Goal: Feedback & Contribution: Contribute content

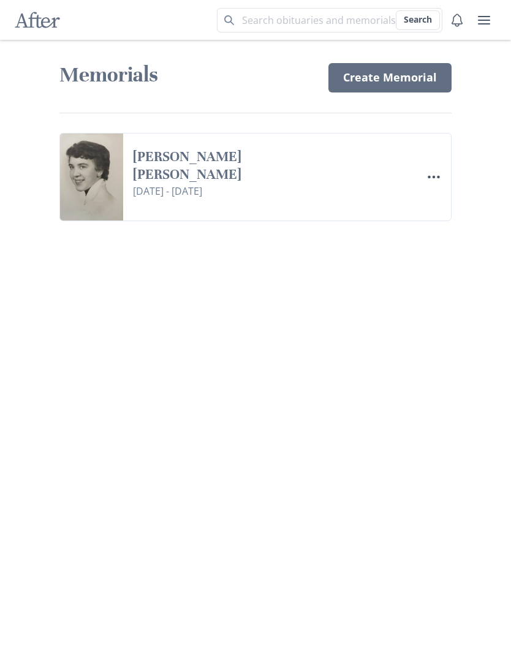
click at [435, 184] on button "Menu" at bounding box center [434, 177] width 25 height 25
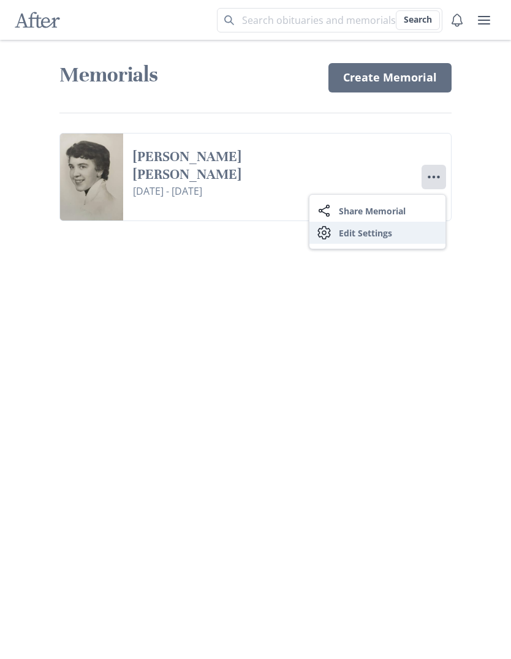
click at [428, 238] on link "Settings Edit Settings" at bounding box center [378, 233] width 136 height 22
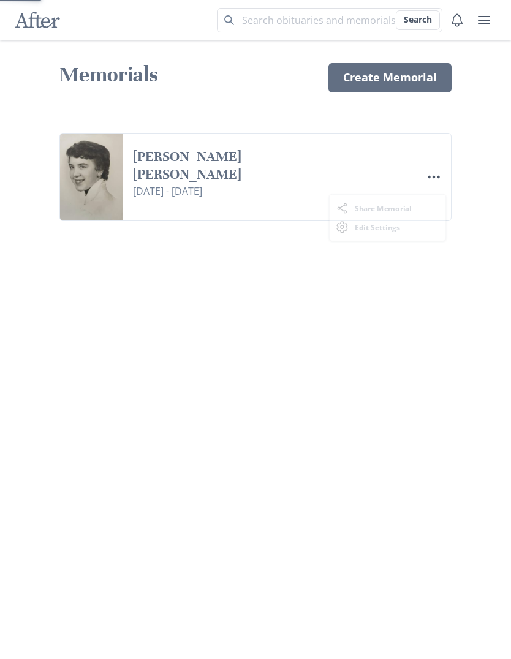
select select "9"
select select "8"
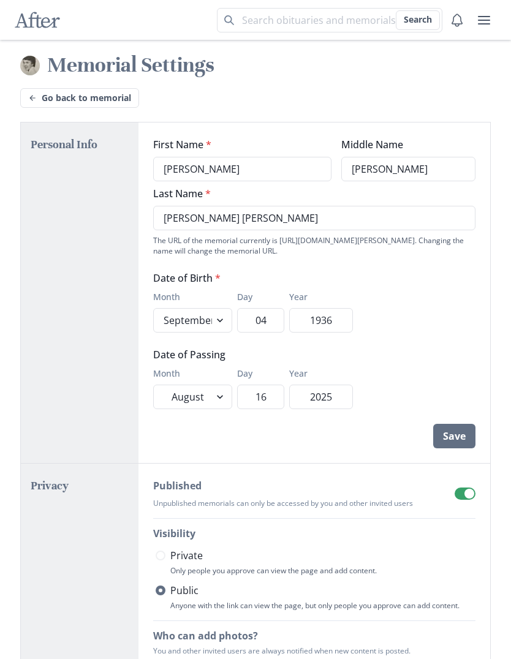
click at [469, 492] on span at bounding box center [470, 494] width 10 height 10
click at [455, 488] on input "checkbox" at bounding box center [454, 487] width 1 height 1
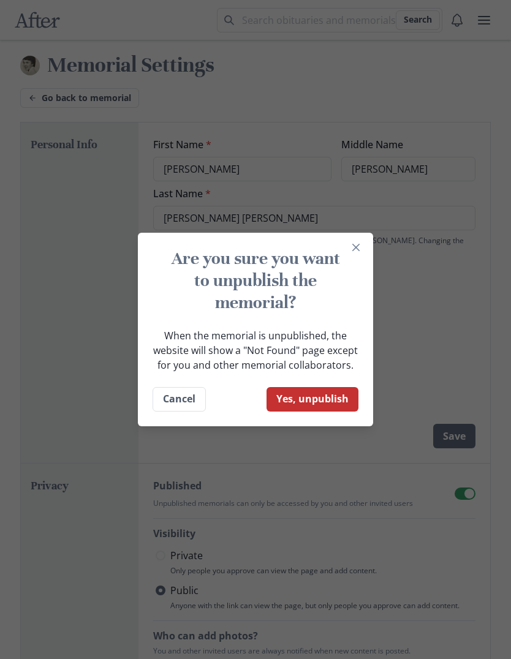
click at [338, 400] on button "Yes, unpublish" at bounding box center [313, 399] width 92 height 25
checkbox input "false"
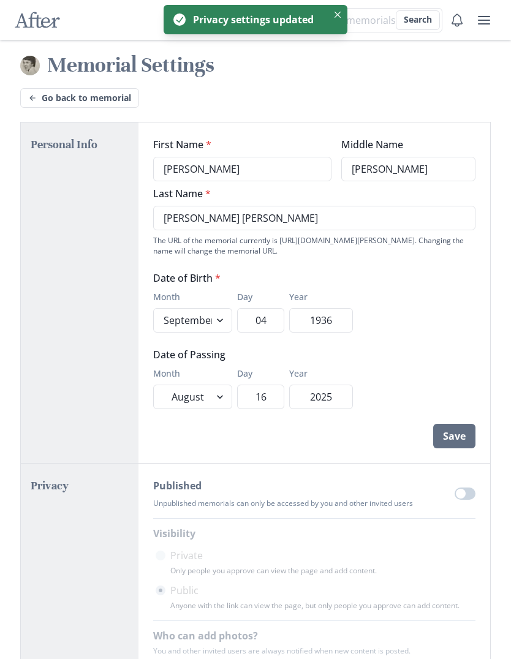
click at [490, 25] on icon "user menu" at bounding box center [484, 20] width 15 height 15
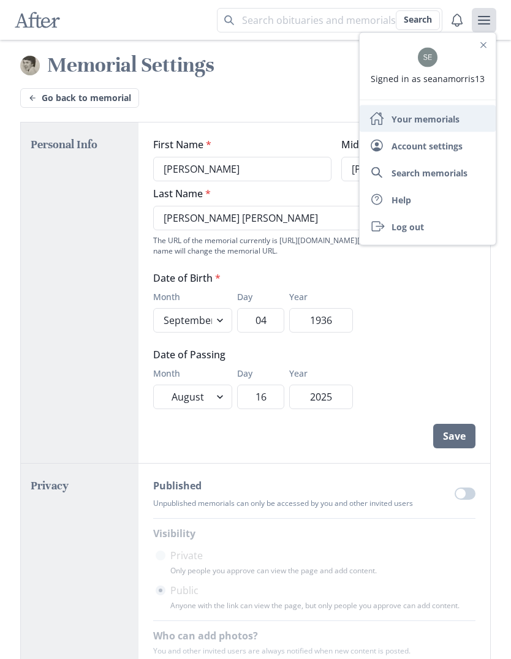
click at [460, 127] on link "Home Your memorials" at bounding box center [428, 118] width 136 height 27
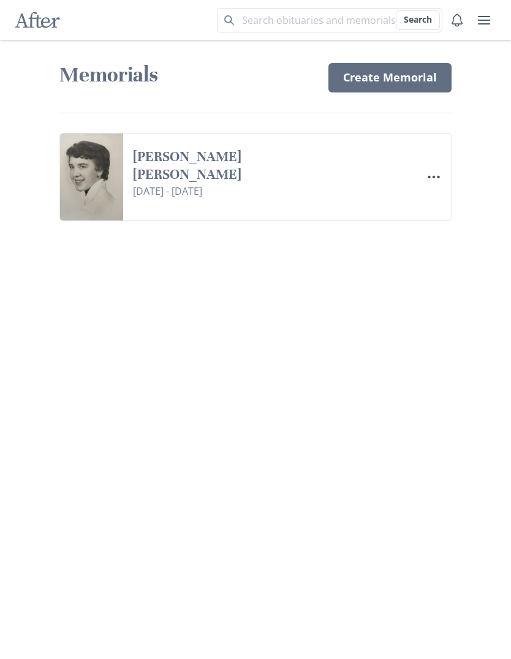
click at [256, 163] on link "[PERSON_NAME] [PERSON_NAME]" at bounding box center [241, 166] width 216 height 36
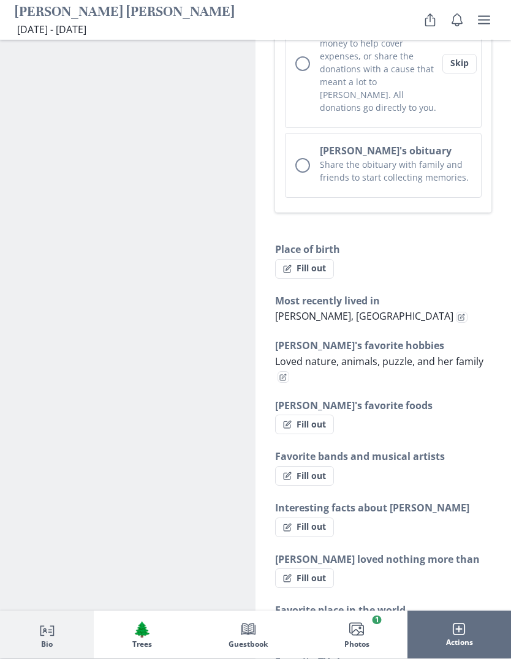
click at [288, 372] on button "Edit fact" at bounding box center [284, 378] width 12 height 12
select select "[PERSON_NAME]'s favorite hobbies"
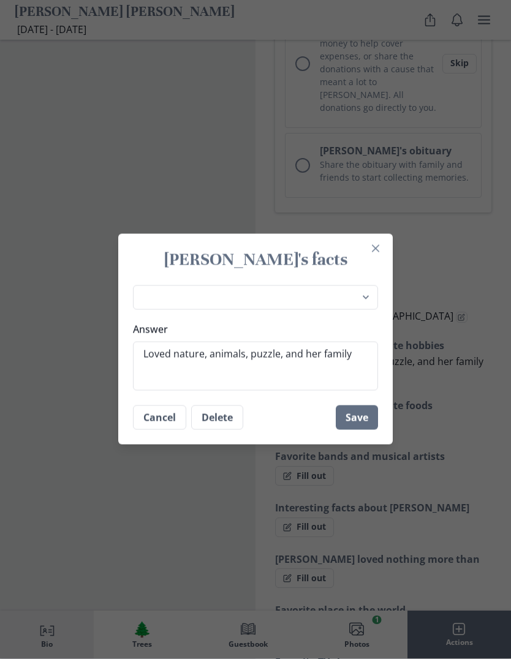
scroll to position [884, 0]
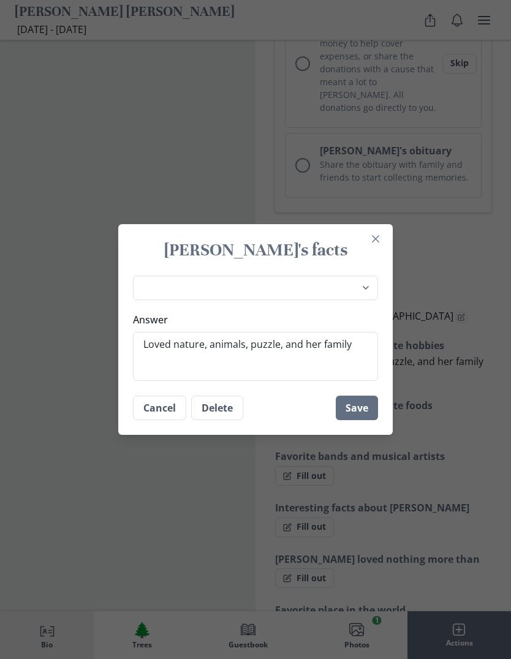
click at [276, 370] on textarea "Loved nature, animals, puzzle, and her family" at bounding box center [255, 356] width 245 height 49
type textarea "x"
type textarea "Loved nature, animals, puzzles, and her family"
type textarea "x"
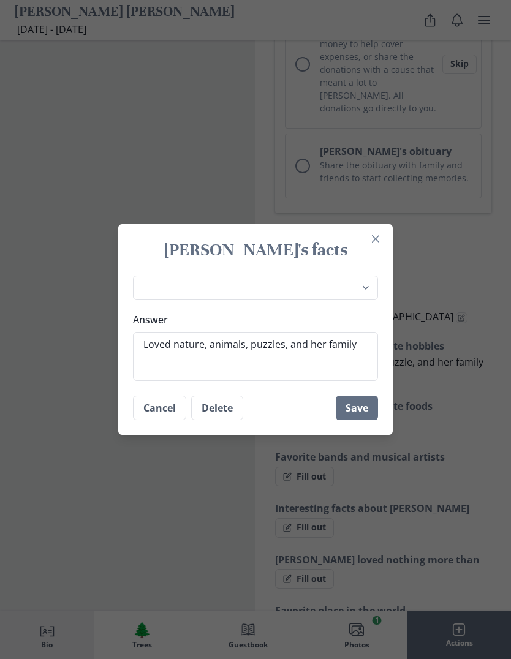
type textarea "Loved nature, animals, puzzles, and her family"
click at [374, 420] on button "Save" at bounding box center [357, 408] width 42 height 25
type textarea "x"
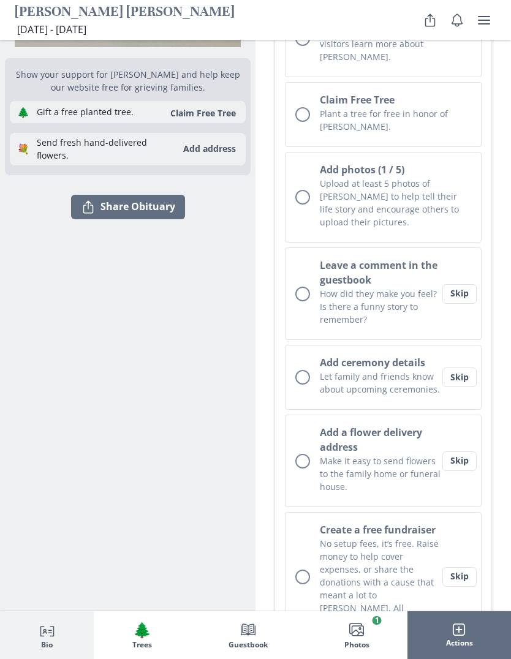
scroll to position [370, 0]
click at [467, 368] on button "Skip" at bounding box center [460, 378] width 34 height 20
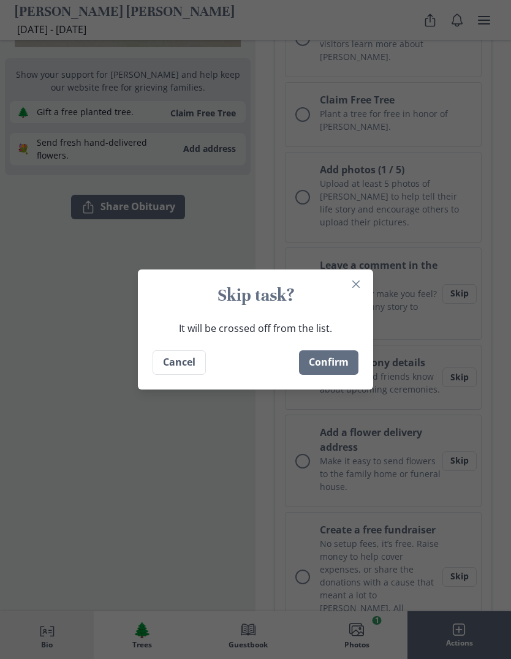
click at [341, 367] on button "Confirm" at bounding box center [328, 363] width 59 height 25
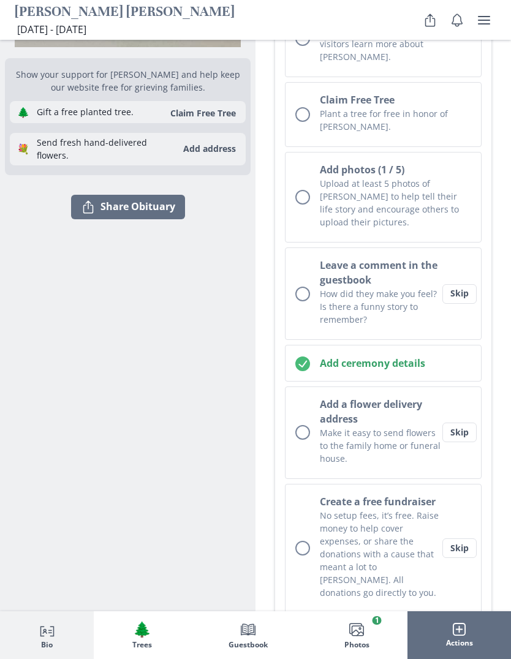
click at [465, 424] on button "Skip" at bounding box center [460, 433] width 34 height 20
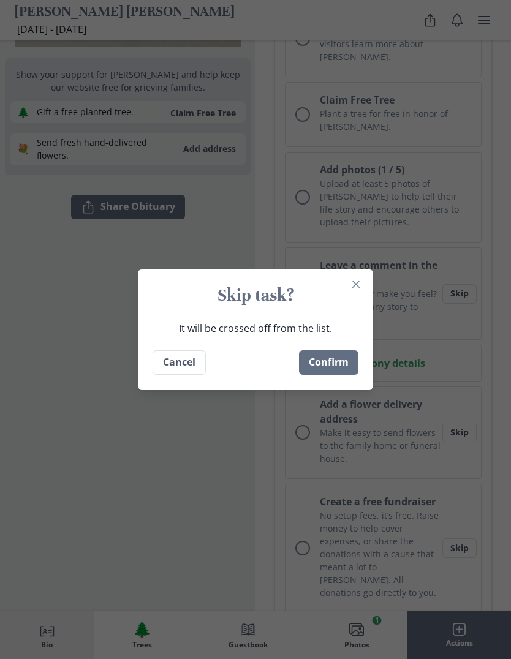
click at [351, 360] on button "Confirm" at bounding box center [328, 363] width 59 height 25
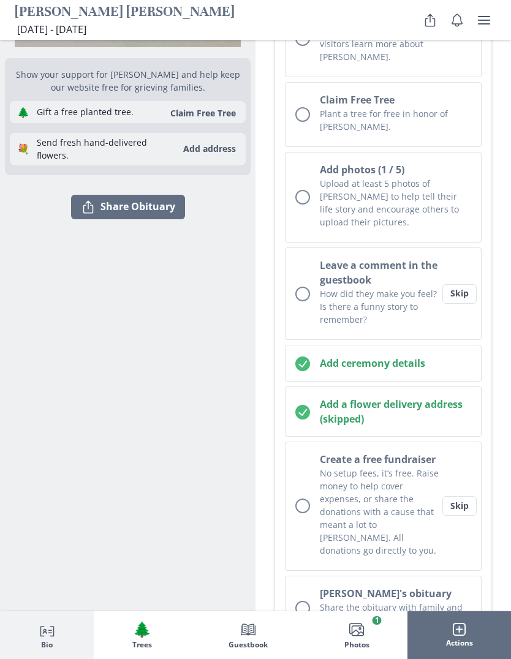
click at [469, 496] on button "Skip" at bounding box center [460, 506] width 34 height 20
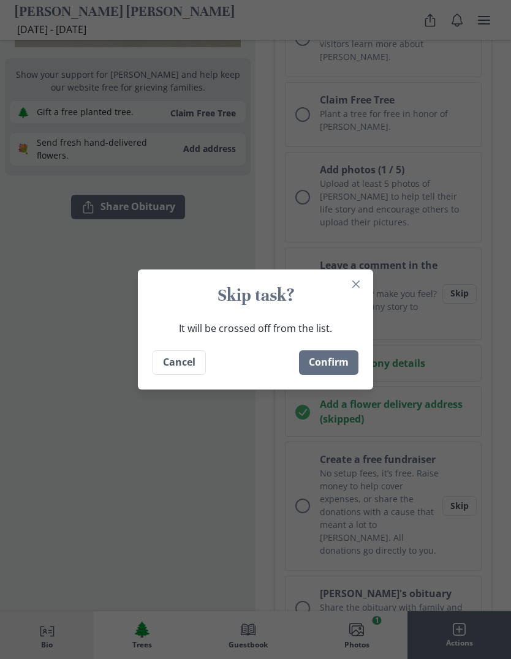
click at [354, 362] on button "Confirm" at bounding box center [328, 363] width 59 height 25
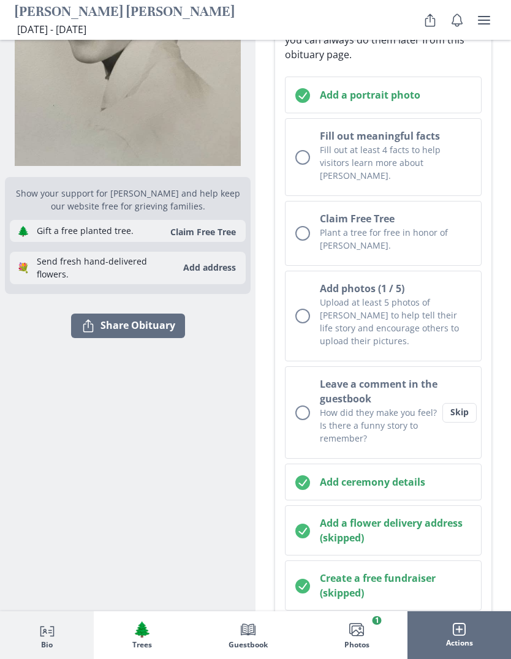
scroll to position [251, 0]
click at [465, 404] on button "Skip" at bounding box center [460, 414] width 34 height 20
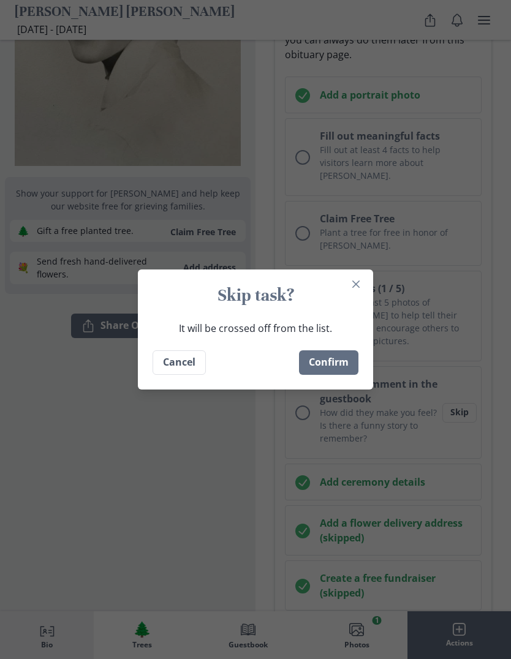
click at [345, 375] on button "Confirm" at bounding box center [328, 363] width 59 height 25
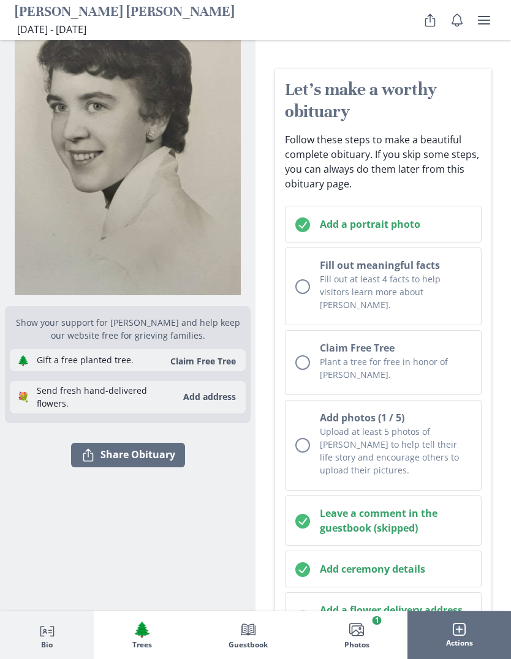
scroll to position [122, 0]
click at [304, 356] on div "Unchecked circle" at bounding box center [302, 363] width 15 height 15
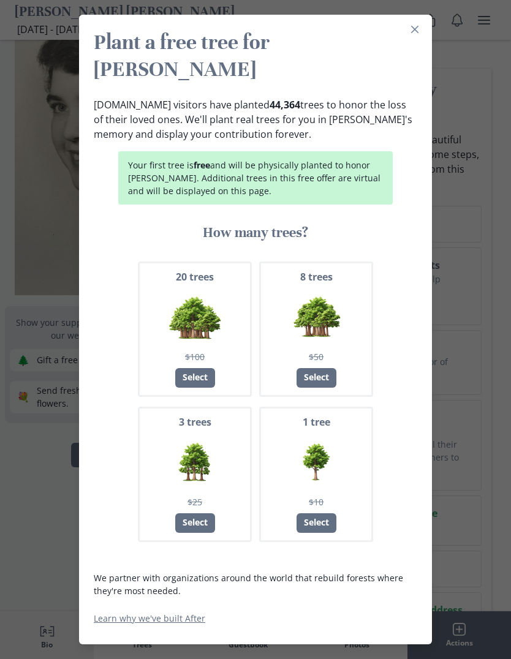
click at [330, 514] on div "Select" at bounding box center [317, 524] width 40 height 20
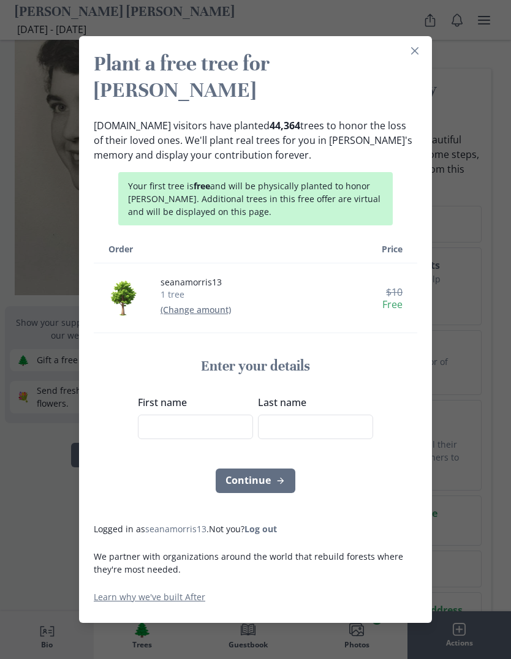
click at [242, 419] on input "First name" at bounding box center [195, 427] width 115 height 25
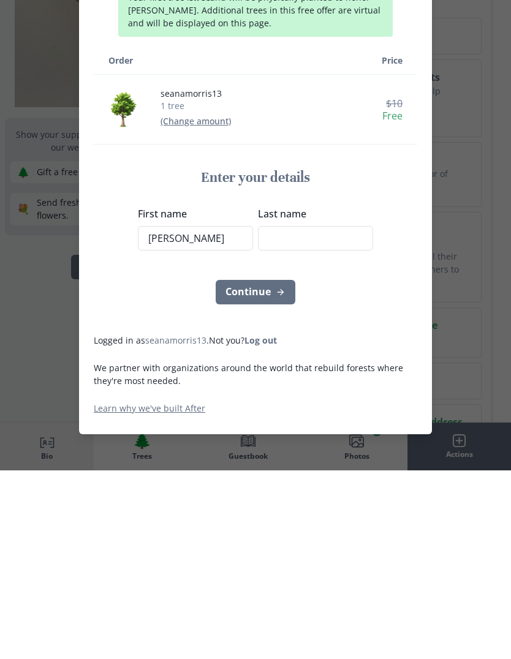
type input "[PERSON_NAME]"
click at [347, 415] on input "Last name" at bounding box center [315, 427] width 115 height 25
type input "[PERSON_NAME]"
click at [284, 476] on icon "submit" at bounding box center [281, 481] width 10 height 10
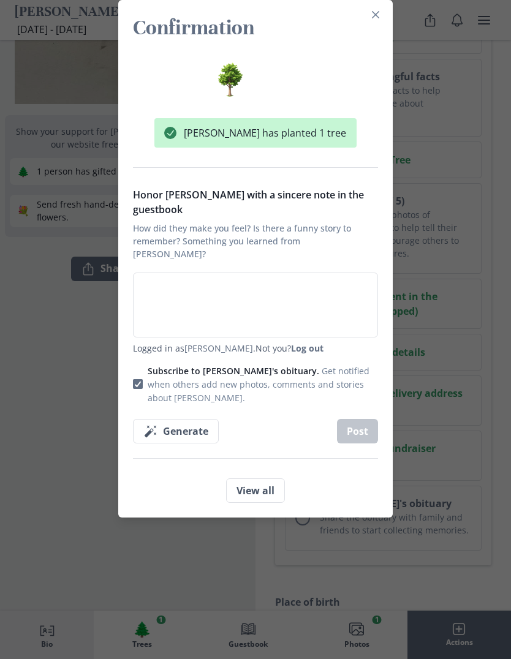
click at [509, 257] on div "Confirmation [PERSON_NAME] has planted 1 tree Honor [PERSON_NAME] with a sincer…" at bounding box center [255, 329] width 511 height 659
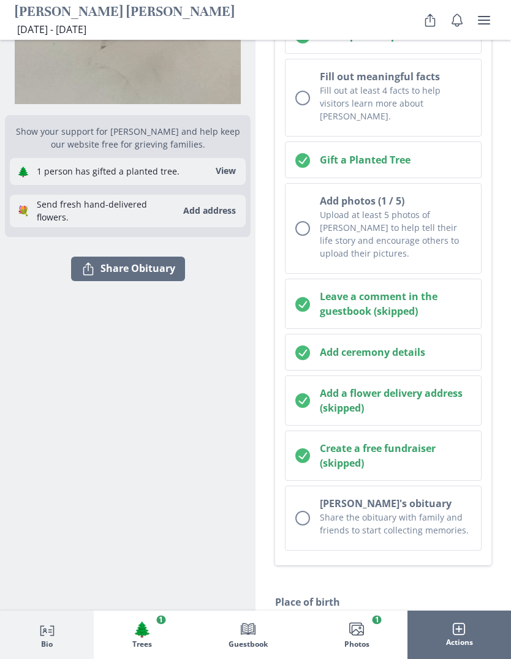
click at [403, 153] on h2 "Gift a Planted Tree" at bounding box center [395, 160] width 151 height 15
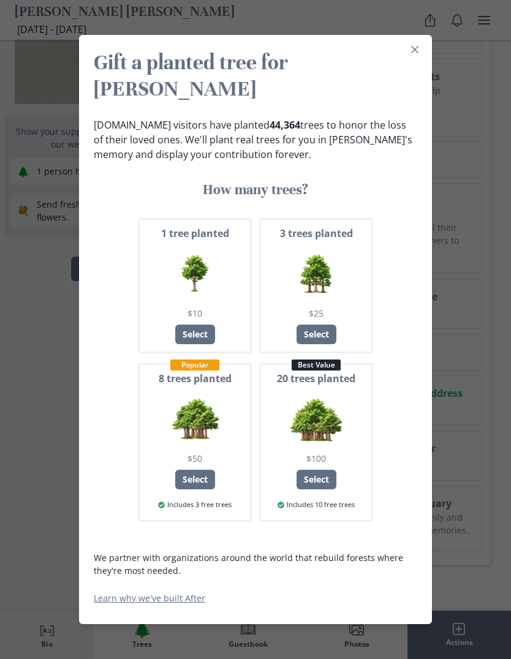
click at [424, 59] on button "Close" at bounding box center [415, 50] width 20 height 20
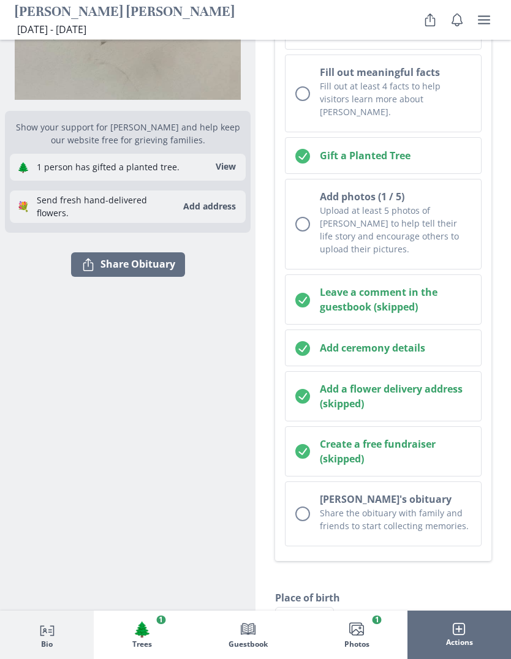
scroll to position [308, 0]
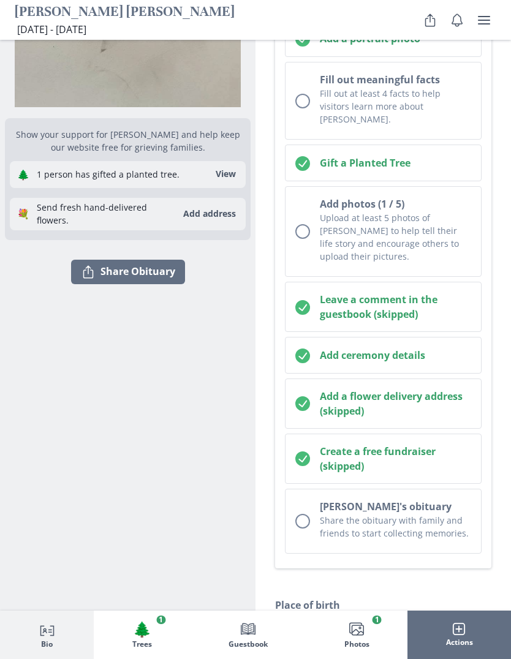
click at [306, 224] on div "Unchecked circle" at bounding box center [302, 231] width 15 height 15
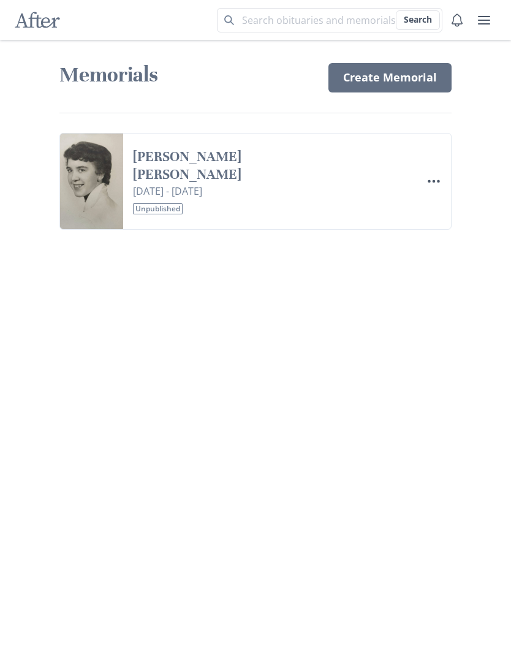
click at [297, 161] on link "[PERSON_NAME] [PERSON_NAME]" at bounding box center [241, 166] width 216 height 36
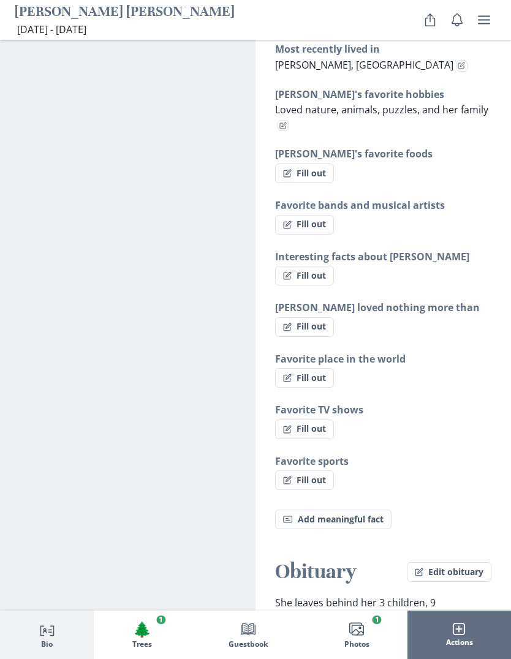
scroll to position [916, 0]
click at [321, 266] on button "Fill out" at bounding box center [304, 276] width 59 height 20
select select "Interesting facts about [PERSON_NAME]"
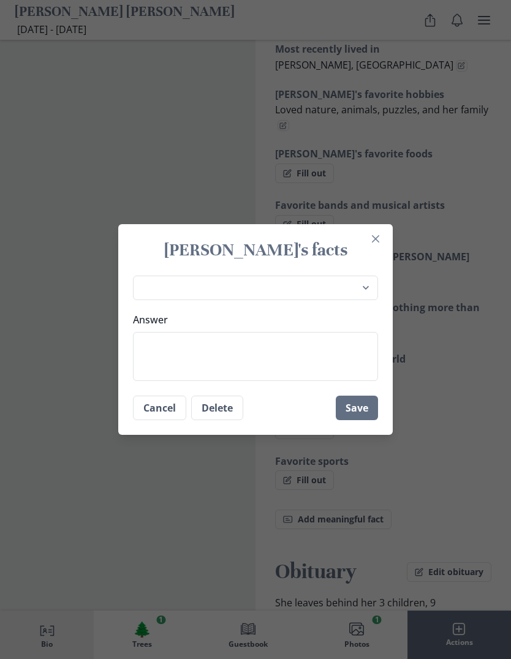
click at [367, 301] on select "Place of birth Most recently lived in [PERSON_NAME]'s favorite hobbies [PERSON_…" at bounding box center [255, 288] width 245 height 25
click at [379, 249] on button "Close" at bounding box center [376, 239] width 20 height 20
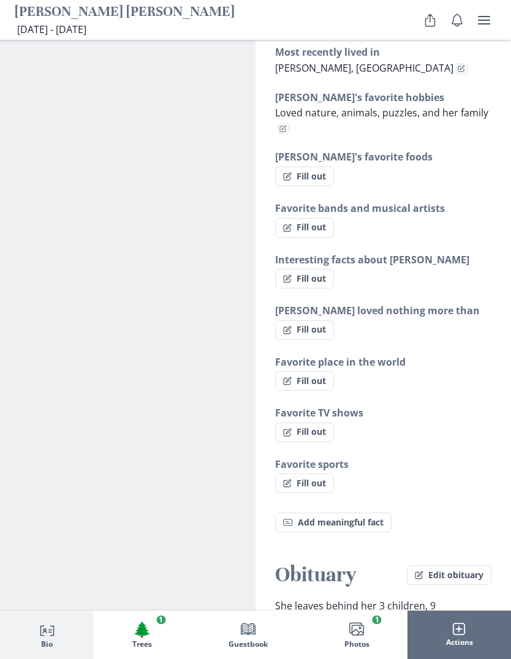
scroll to position [917, 0]
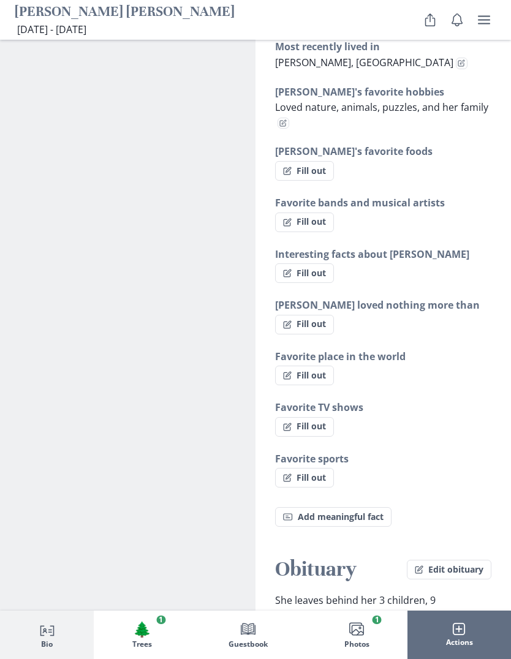
click at [323, 418] on button "Fill out" at bounding box center [304, 428] width 59 height 20
select select "Favorite TV shows"
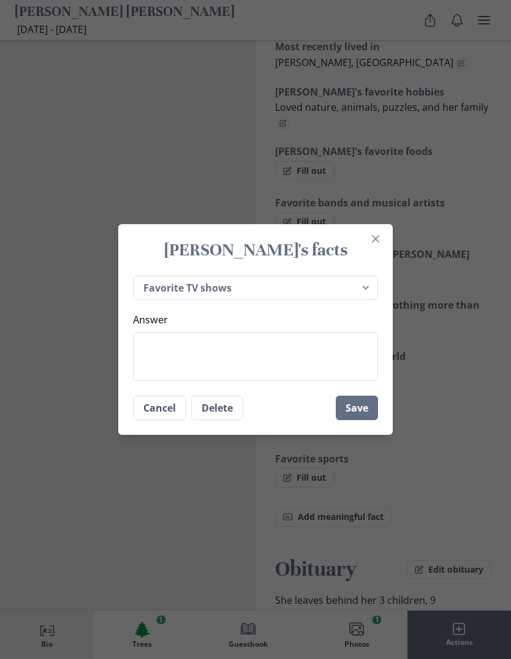
click at [317, 366] on textarea "Answer" at bounding box center [255, 356] width 245 height 49
type textarea "x"
type textarea "N"
type textarea "x"
type textarea "Na"
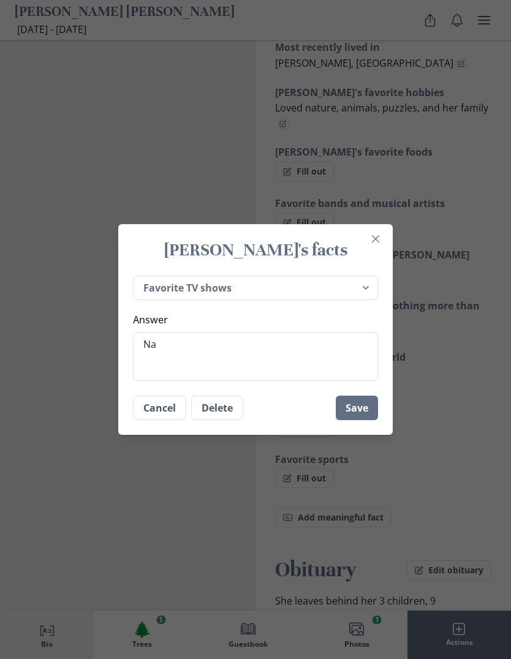
type textarea "x"
type textarea "Nat"
type textarea "x"
type textarea "Natu"
type textarea "x"
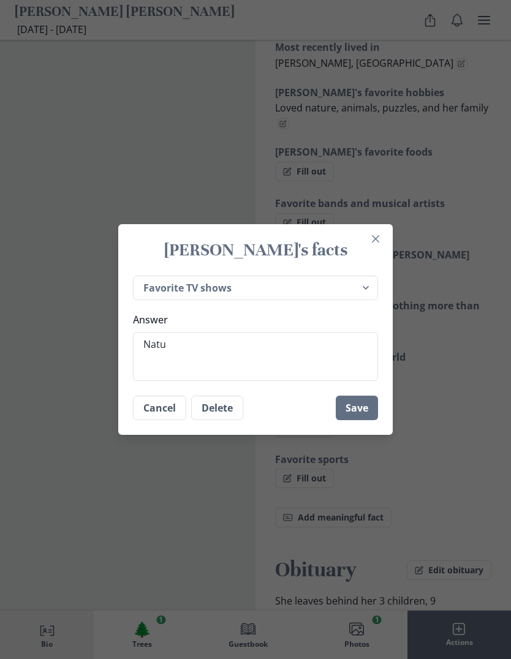
type textarea "Natur"
type textarea "x"
type textarea "Nature"
type textarea "x"
type textarea "Nature"
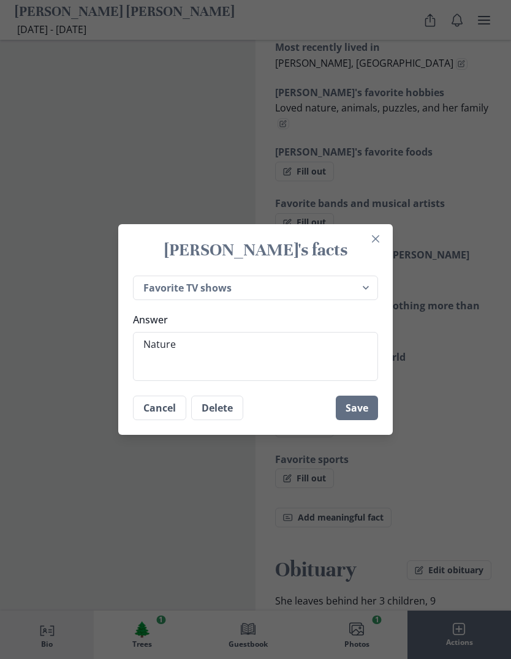
type textarea "x"
type textarea "Nature c"
type textarea "x"
type textarea "Nature ch"
type textarea "x"
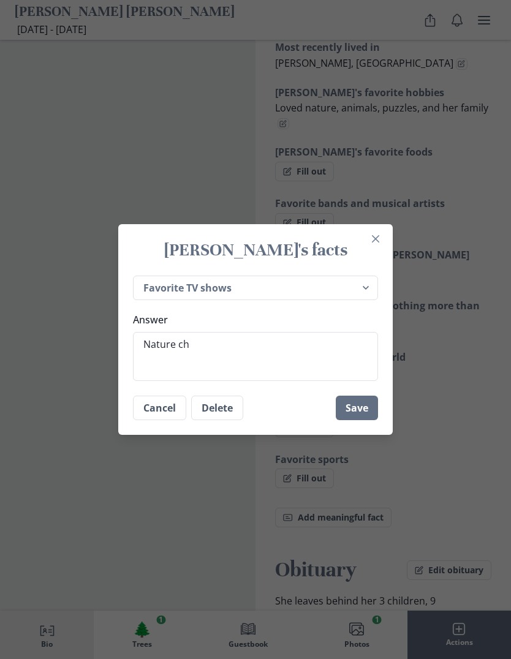
type textarea "Nature cha"
type textarea "x"
type textarea "Nature chan"
type textarea "x"
type textarea "Nature chane"
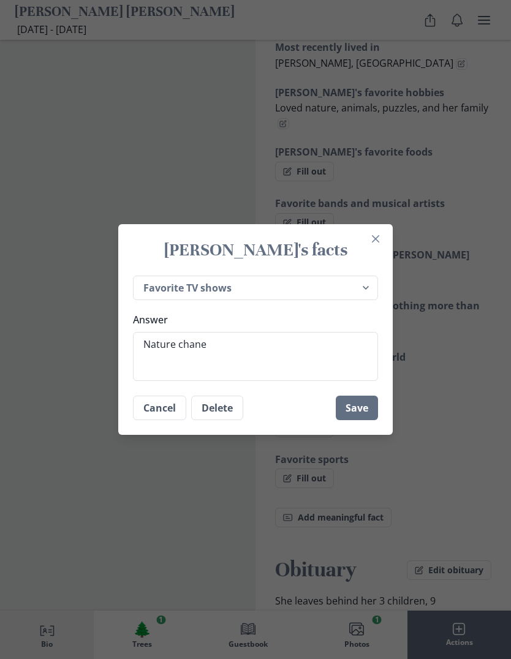
type textarea "x"
type textarea "Nature chanel"
type textarea "x"
type textarea "Nature Chanel"
type textarea "x"
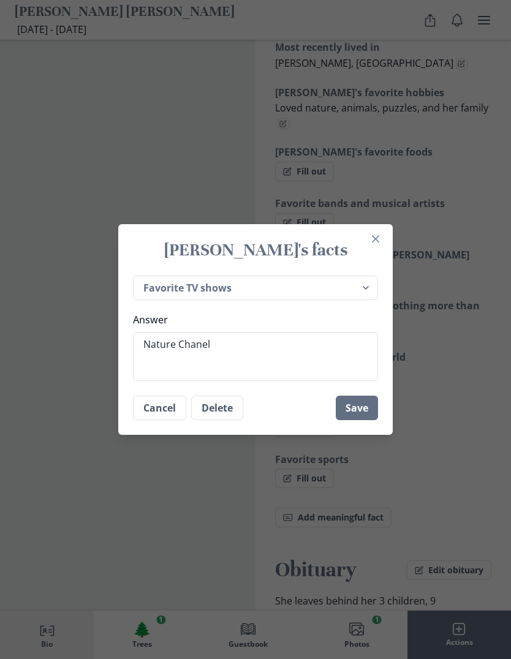
type textarea "Nature Chanel"
type textarea "x"
type textarea "Nature Chanel"
type textarea "x"
type textarea "Nature Chanel,"
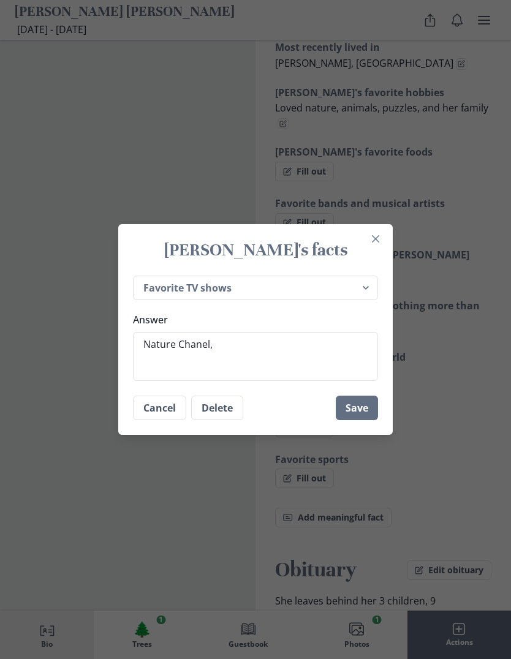
type textarea "x"
type textarea "Nature Chanel"
click at [379, 249] on button "Close" at bounding box center [376, 239] width 20 height 20
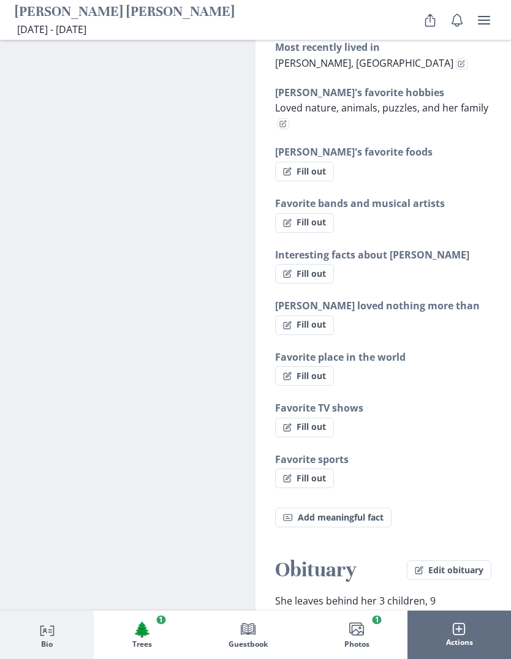
type textarea "x"
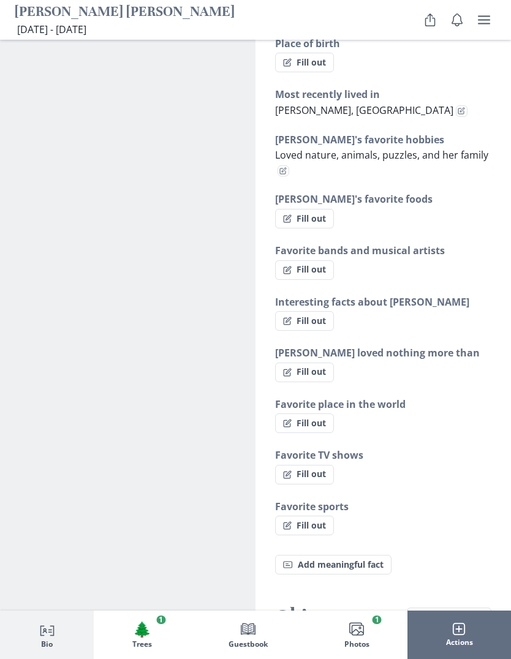
scroll to position [870, 0]
click at [322, 311] on button "Fill out" at bounding box center [304, 321] width 59 height 20
select select "Interesting facts about [PERSON_NAME]"
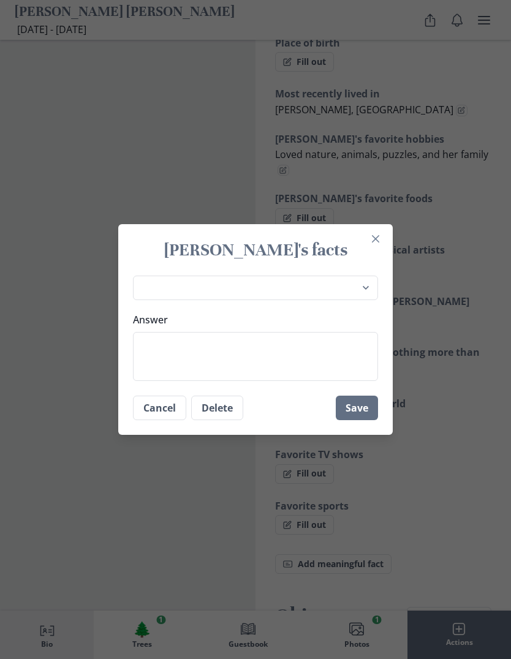
click at [322, 370] on textarea "Answer" at bounding box center [255, 356] width 245 height 49
type textarea "x"
type textarea "L"
type textarea "x"
type textarea "Lo"
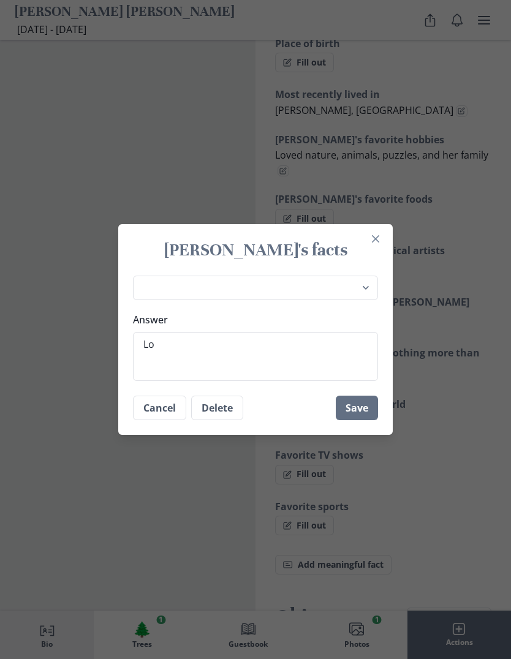
type textarea "x"
type textarea "Lov"
type textarea "x"
type textarea "Love"
type textarea "x"
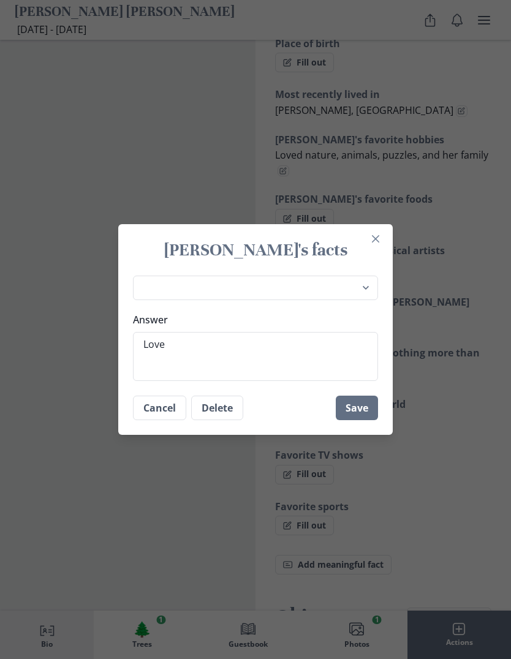
type textarea "Loved"
type textarea "x"
type textarea "Loved"
type textarea "x"
type textarea "Loved w"
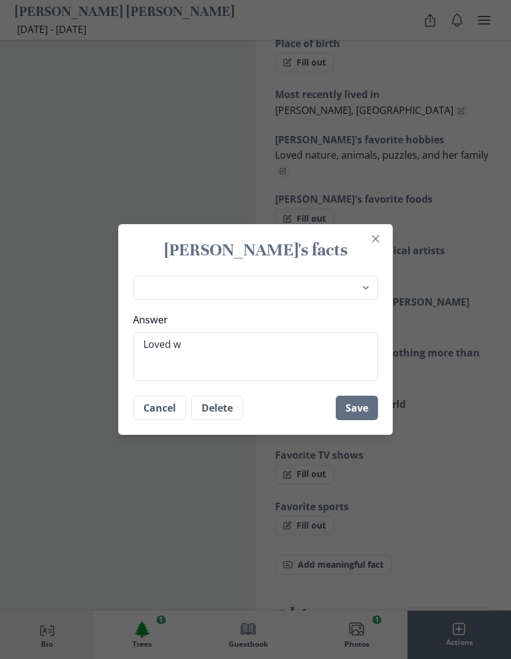
type textarea "x"
type textarea "Loved wi"
type textarea "x"
type textarea "Loved wil"
type textarea "x"
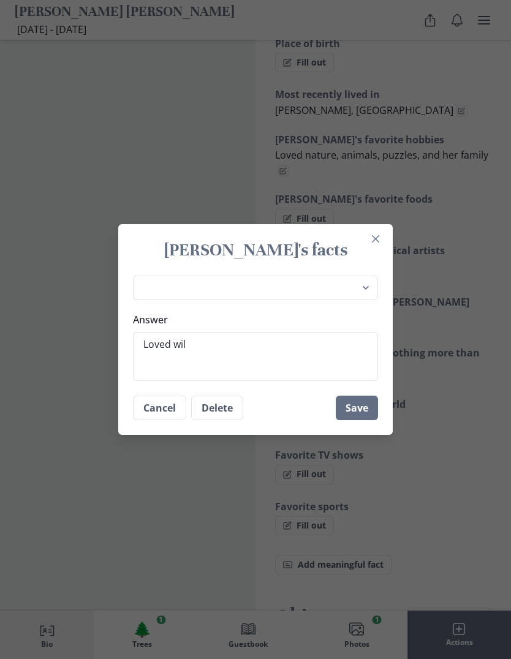
type textarea "Loved wild"
type textarea "x"
type textarea "Loved wild"
type textarea "x"
type textarea "Loved wild l"
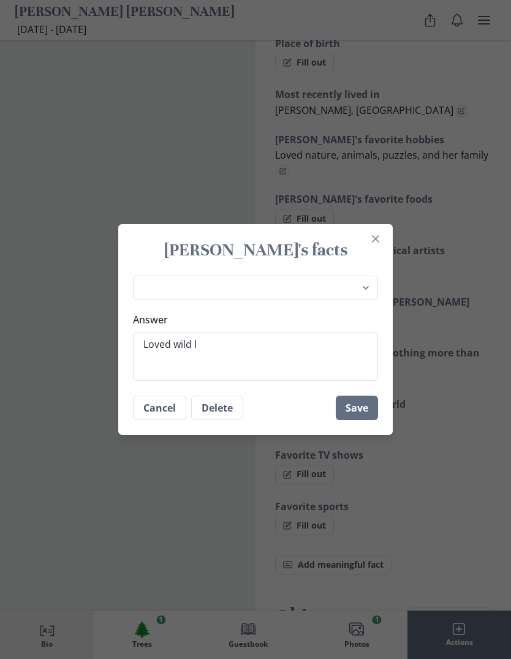
type textarea "x"
type textarea "Loved wild li"
type textarea "x"
type textarea "Loved wild lif"
type textarea "x"
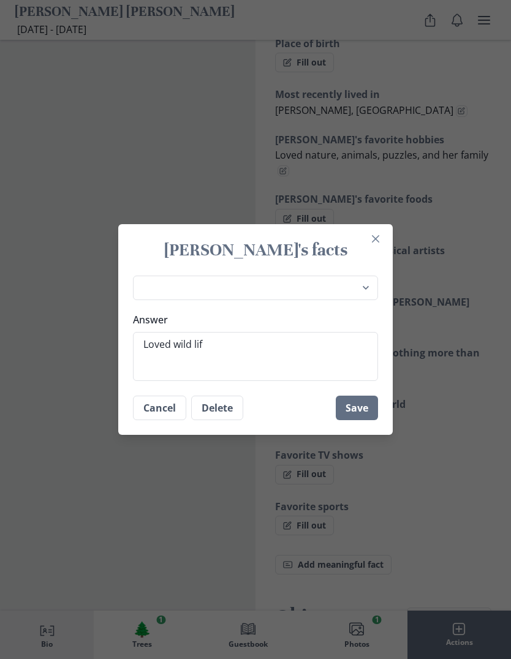
type textarea "Loved wild life"
type textarea "x"
type textarea "Loved wild life,"
type textarea "x"
type textarea "Loved wild life,"
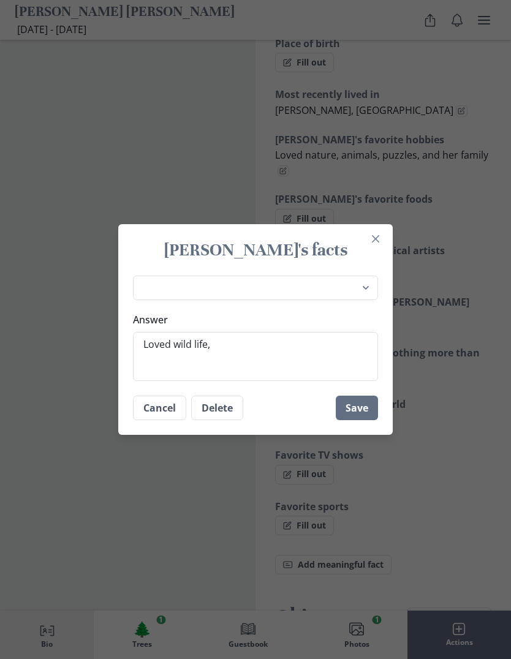
type textarea "x"
type textarea "Loved wild life, a"
type textarea "x"
type textarea "Loved wild life, an"
type textarea "x"
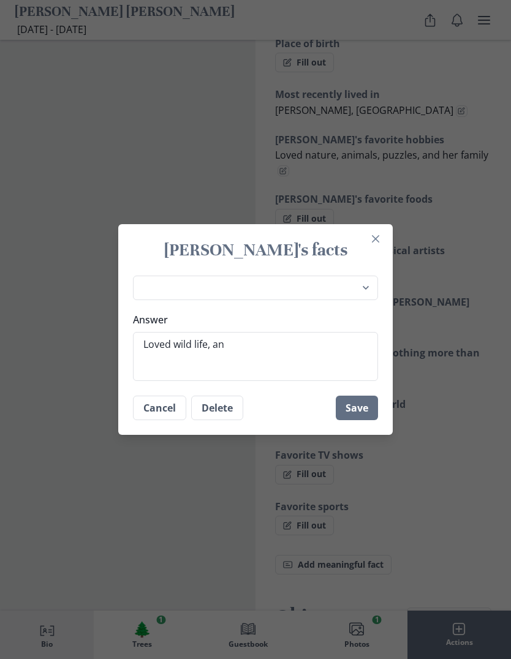
type textarea "Loved wild life, and"
type textarea "x"
type textarea "Loved wild life, and"
type textarea "x"
type textarea "Loved wild life, and n"
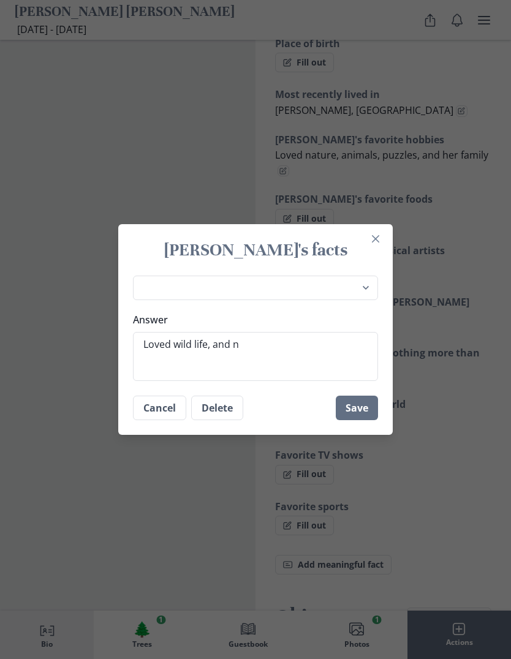
type textarea "x"
type textarea "Loved wild life, and na"
type textarea "x"
type textarea "Loved wild life, and nat"
type textarea "x"
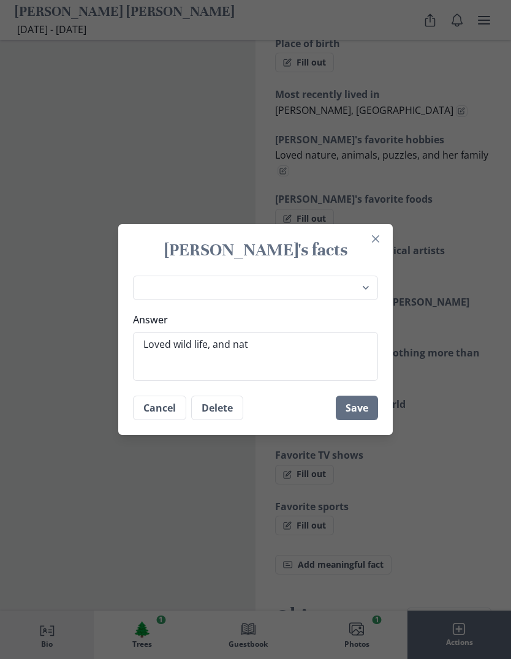
type textarea "Loved wild life, and natu"
type textarea "x"
type textarea "Loved wild life, and natur"
type textarea "x"
type textarea "Loved wild life, and nature"
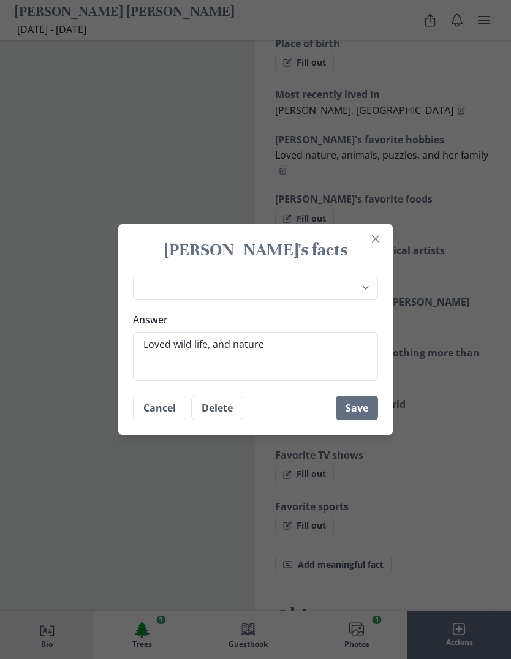
type textarea "x"
type textarea "Loved wild life, and nature"
type textarea "x"
type textarea "Loved wild life, and nature a"
type textarea "x"
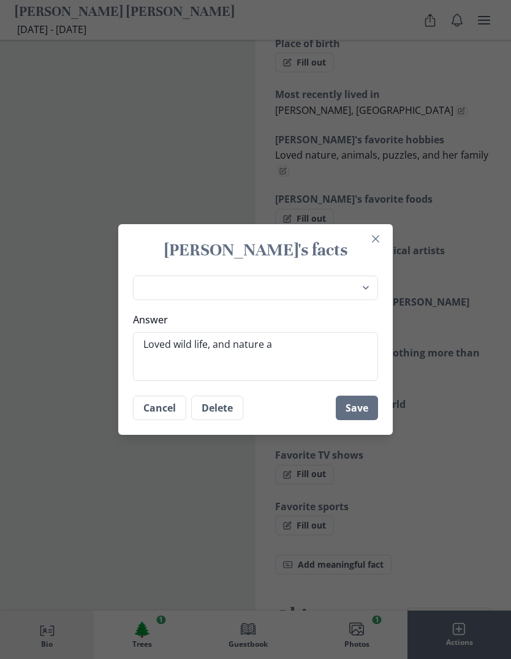
type textarea "Loved wild life, and nature an"
type textarea "x"
type textarea "Loved wild life, and nature and"
type textarea "x"
type textarea "Loved wild life, and nature and"
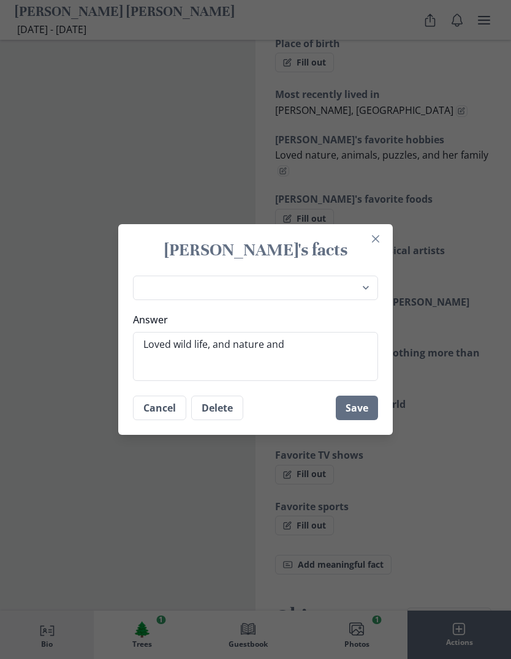
type textarea "x"
type textarea "Loved wild life, and nature and r"
type textarea "x"
type textarea "Loved wild life, and nature and re"
type textarea "x"
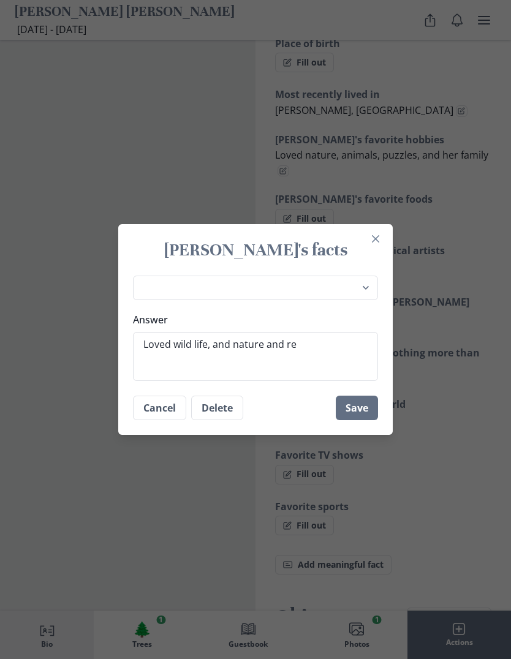
type textarea "Loved wild life, and nature and res"
type textarea "x"
type textarea "Loved wild life, and nature and re"
type textarea "x"
type textarea "Loved wild life, and nature and r"
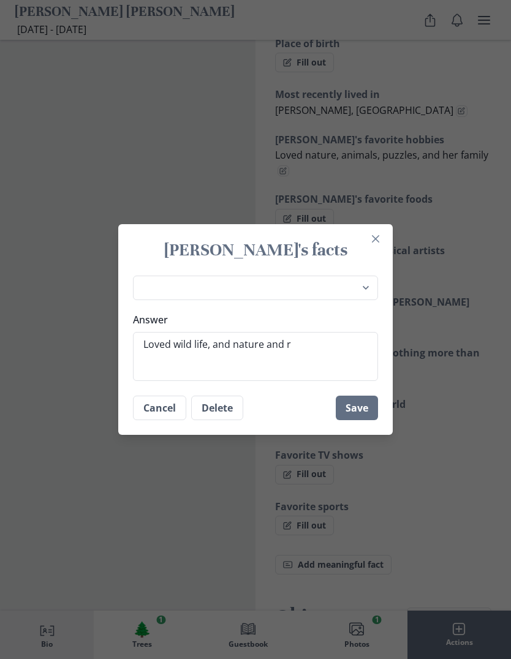
type textarea "x"
type textarea "Loved wild life, and nature and"
type textarea "x"
type textarea "Loved wild life, and nature and d"
type textarea "x"
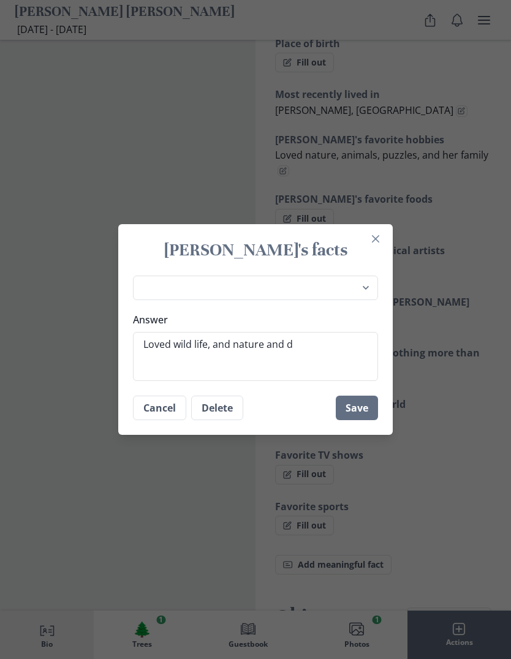
type textarea "Loved wild life, and nature and do"
type textarea "x"
type textarea "Loved wild life, and nature and dog"
type textarea "x"
type textarea "Loved wild life, and nature and dog"
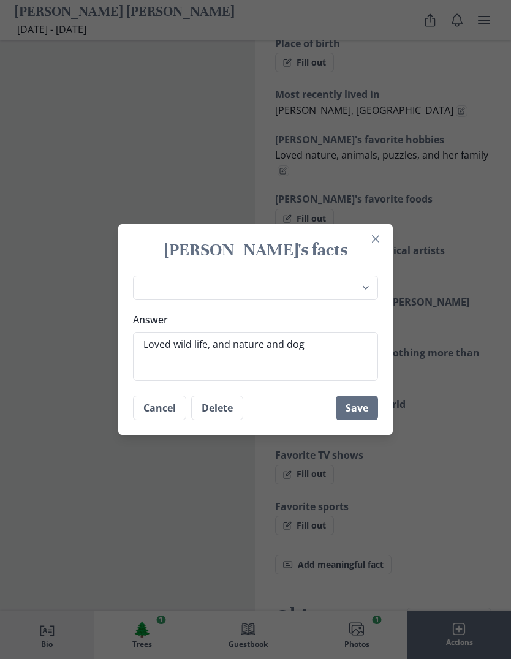
type textarea "x"
type textarea "Loved wild life, and nature and dog r"
type textarea "x"
type textarea "Loved wild life, and nature and dog re"
type textarea "x"
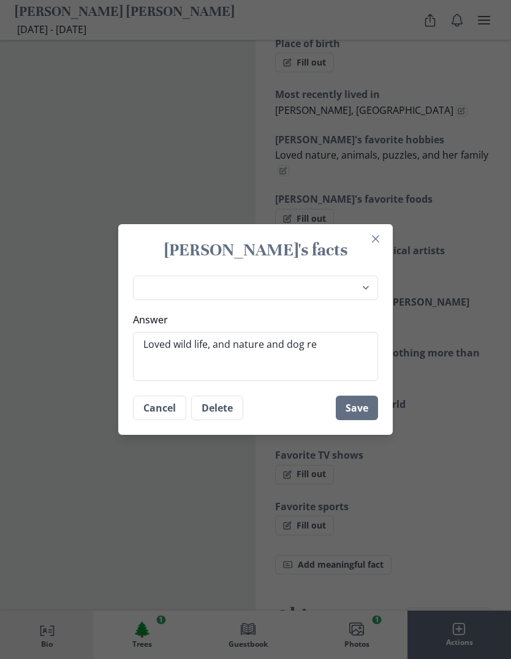
type textarea "Loved wild life, and nature and dog rec"
type textarea "x"
type textarea "Loved wild life, and nature and dog recu"
type textarea "x"
type textarea "Loved wild life, and nature and dog rec"
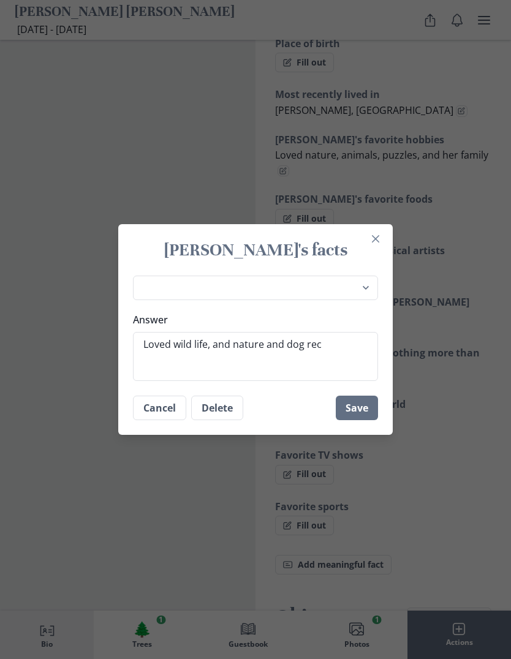
type textarea "x"
type textarea "Loved wild life, and nature and dog re"
type textarea "x"
type textarea "Loved wild life, and nature and dog res"
type textarea "x"
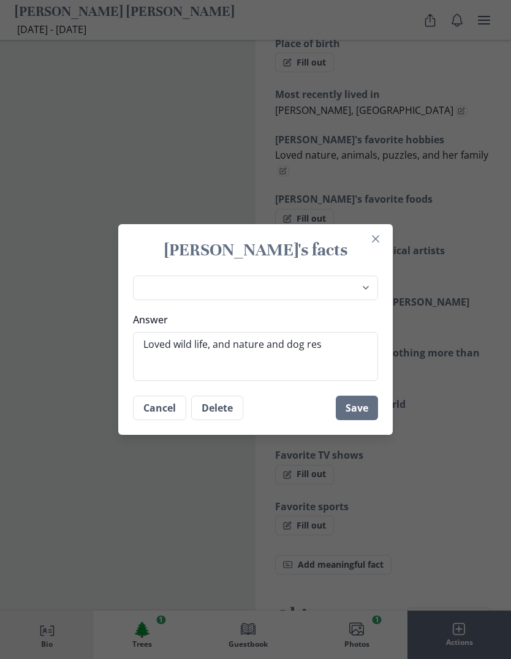
type textarea "Loved wild life, and nature and dog resc"
type textarea "x"
type textarea "Loved wild life, and nature and dog rescue"
type textarea "x"
type textarea "Loved wild life, and nature and dog rescue"
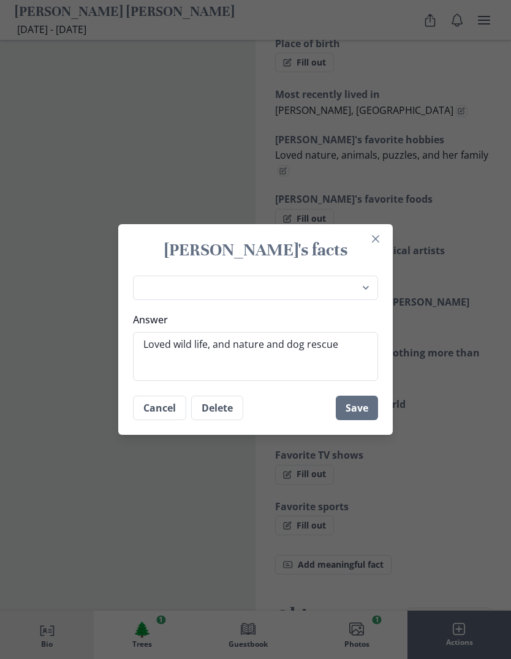
type textarea "x"
type textarea "Loved wild life, and nature and dog rescue"
type textarea "x"
type textarea "Loved wild life, and nature and dog rescue"
type textarea "x"
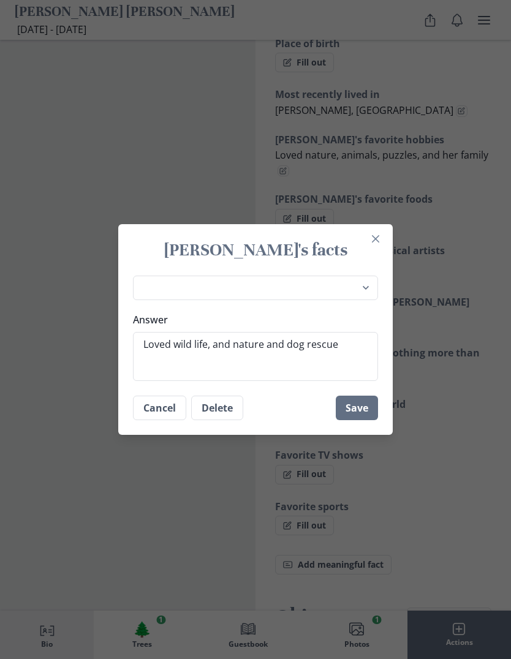
type textarea "Loved wild life, and nature and dog rescue"
type textarea "x"
type textarea "Loved wild life, and nature and dog rescu"
type textarea "x"
type textarea "Loved wild life, and nature and dog rescui"
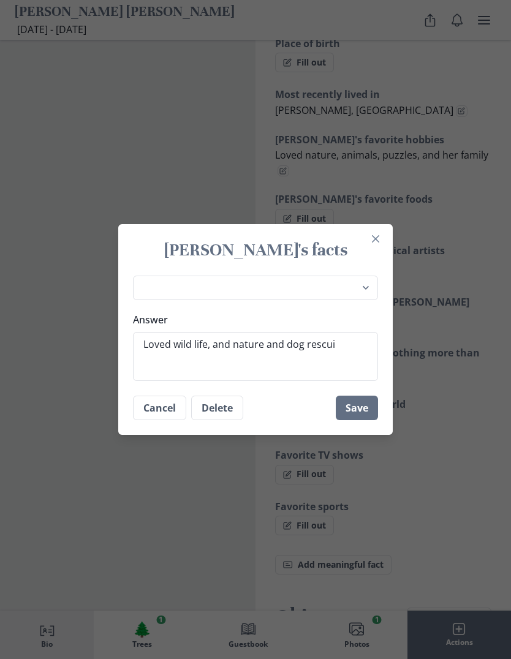
type textarea "x"
type textarea "Loved wild life, and nature and dog rescuin"
type textarea "x"
type textarea "Loved wild life, and nature and dog rescuing"
type textarea "x"
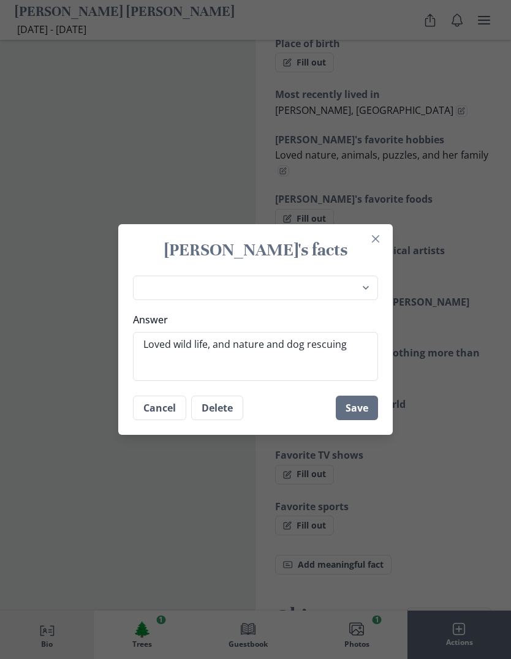
type textarea "Loved wild life, and nature and dog rescuing"
type textarea "x"
type textarea "Loved wild life, and nature and dog rescuing a"
type textarea "x"
type textarea "Loved wild life, and nature and dog rescuing an"
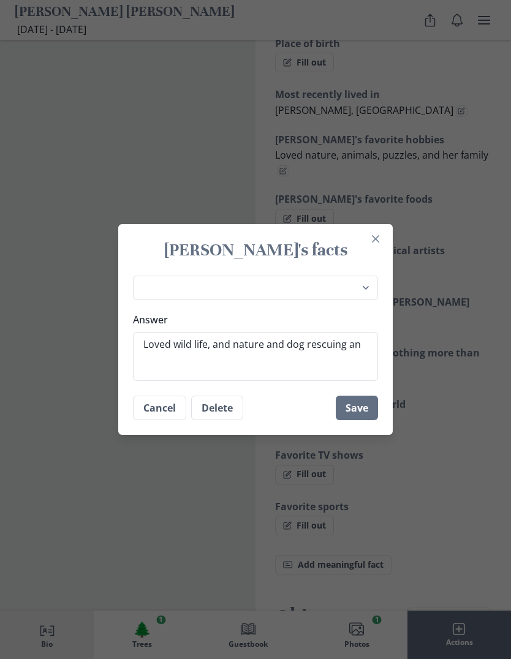
type textarea "x"
type textarea "Loved wild life, and nature and dog rescuing and"
type textarea "x"
type textarea "Loved wild life, and nature and dog rescuing and"
type textarea "x"
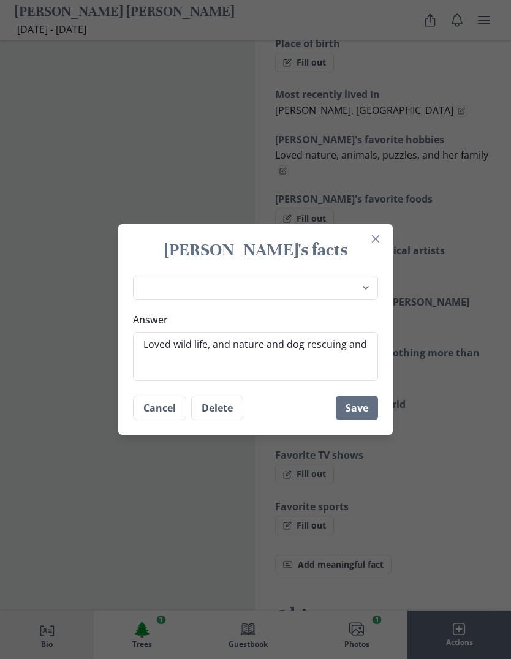
type textarea "Loved wild life, and nature and dog rescuing and g"
type textarea "x"
type textarea "Loved wild life, and nature and dog rescuing and gr"
type textarea "x"
type textarea "Loved wild life, and nature and dog rescuing and gro"
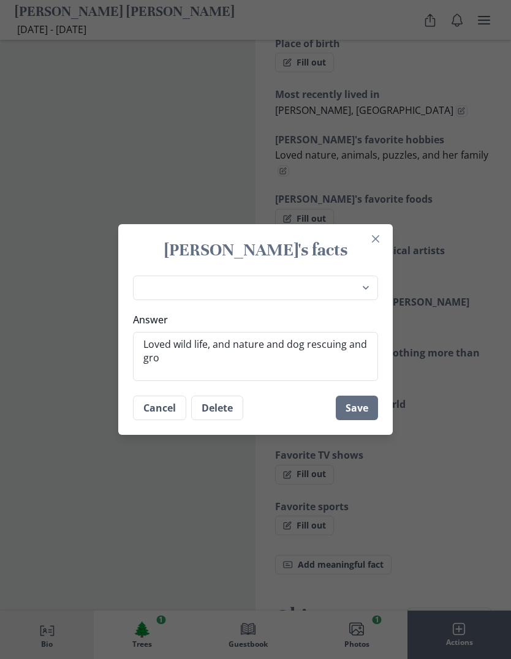
type textarea "x"
type textarea "Loved wild life, and nature and dog rescuing and groo"
type textarea "x"
type textarea "Loved wild life, and nature and dog rescuing and groom"
type textarea "x"
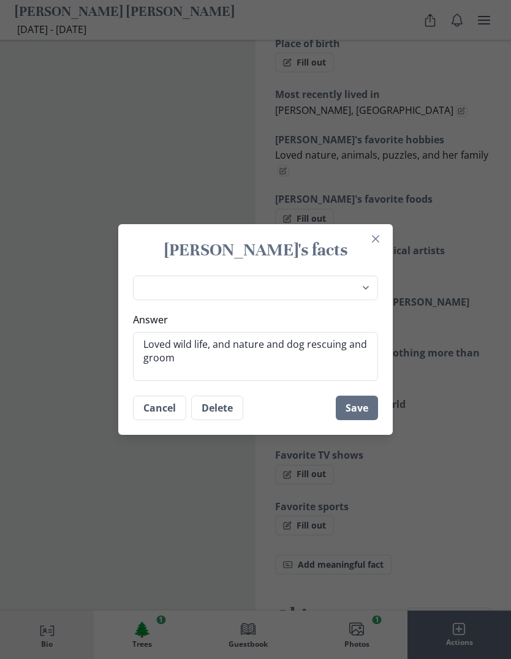
type textarea "Loved wild life, and nature and dog rescuing and groomi"
type textarea "x"
type textarea "Loved wild life, and nature and dog rescuing and groomin"
type textarea "x"
type textarea "Loved wild life, and nature and dog rescuing and grooming"
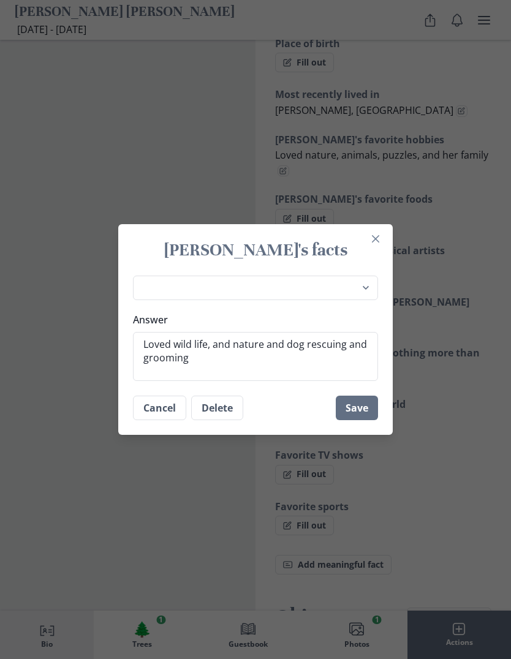
type textarea "x"
type textarea "Loved wild life, and nature and dog rescuing and grooming"
type textarea "x"
type textarea "Loved wild life, and nature and dog rescuing and grooming ,"
type textarea "x"
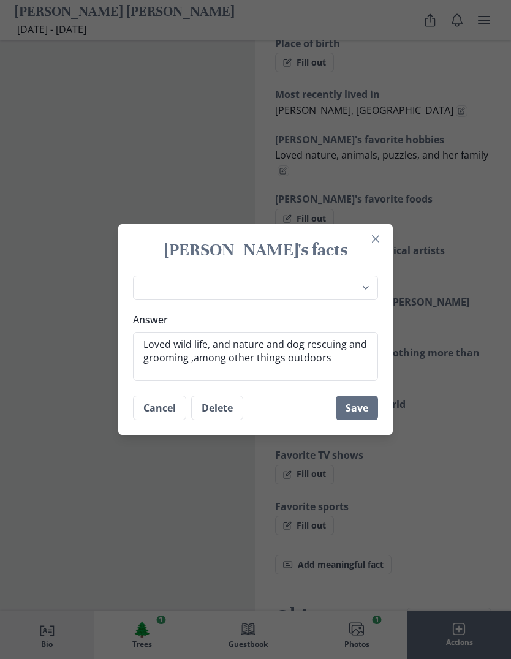
click at [362, 420] on button "Save" at bounding box center [357, 408] width 42 height 25
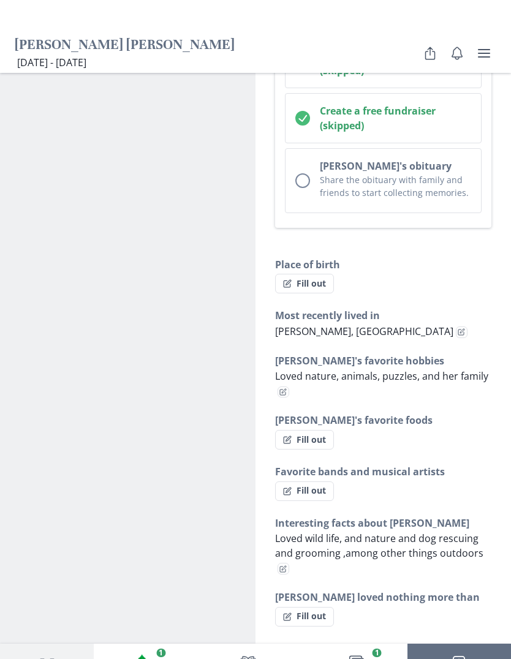
scroll to position [647, 0]
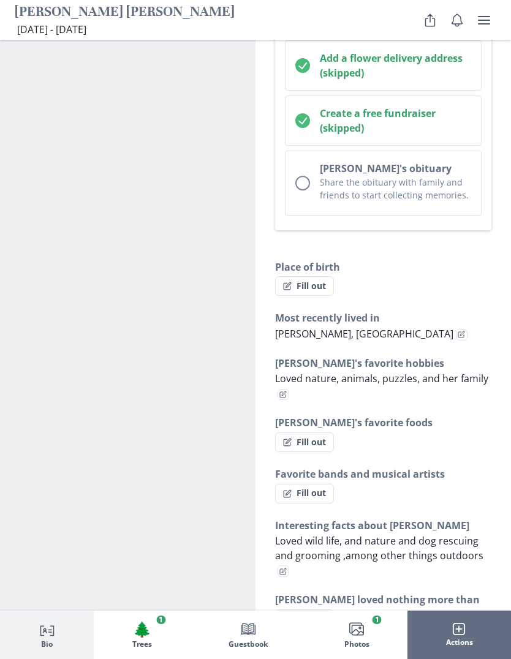
click at [321, 276] on button "Fill out" at bounding box center [304, 286] width 59 height 20
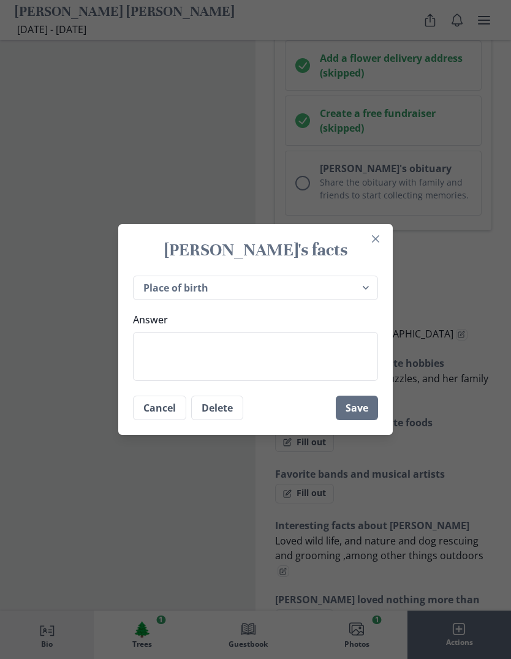
click at [327, 368] on textarea "Answer" at bounding box center [255, 356] width 245 height 49
click at [363, 420] on button "Save" at bounding box center [357, 408] width 42 height 25
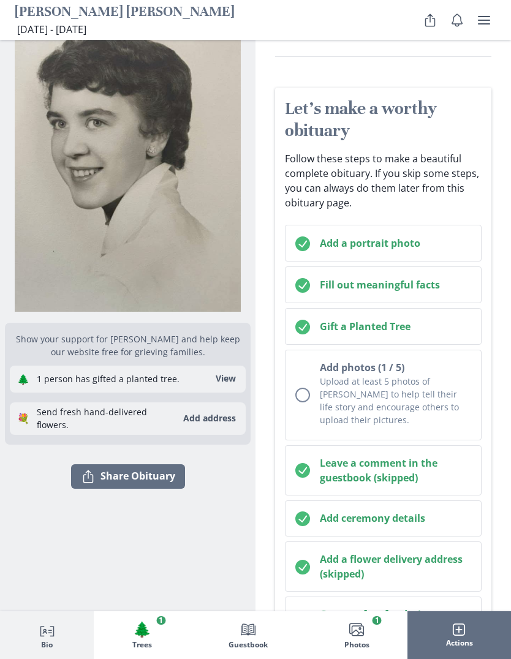
scroll to position [0, 0]
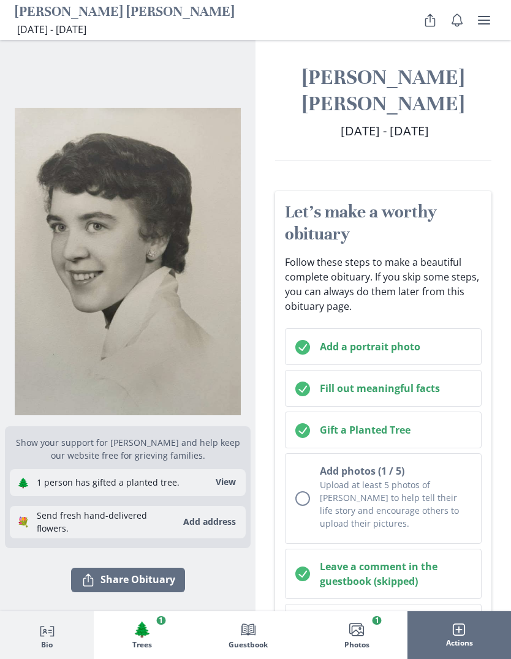
click at [433, 25] on icon "Share" at bounding box center [430, 20] width 15 height 15
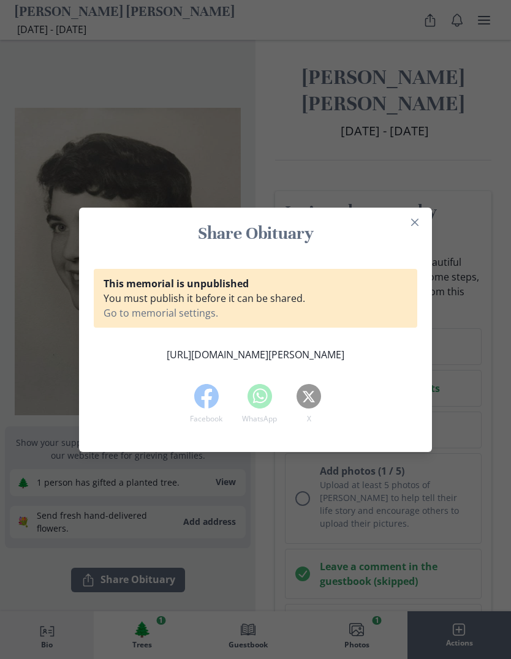
click at [421, 228] on button "Close" at bounding box center [415, 223] width 20 height 20
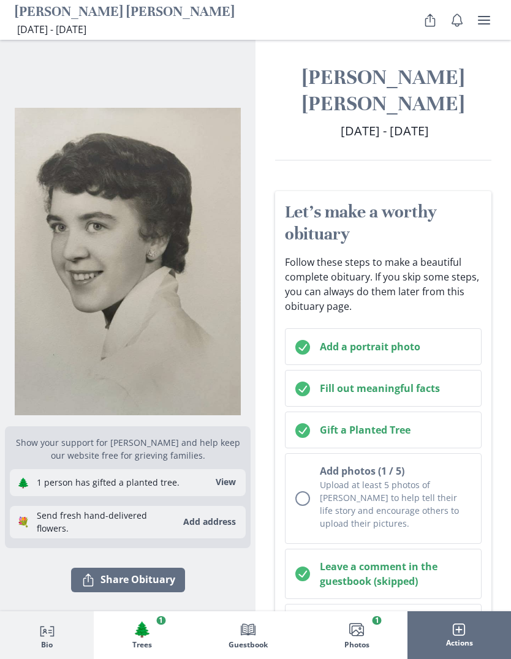
click at [490, 28] on button "user menu" at bounding box center [484, 20] width 25 height 25
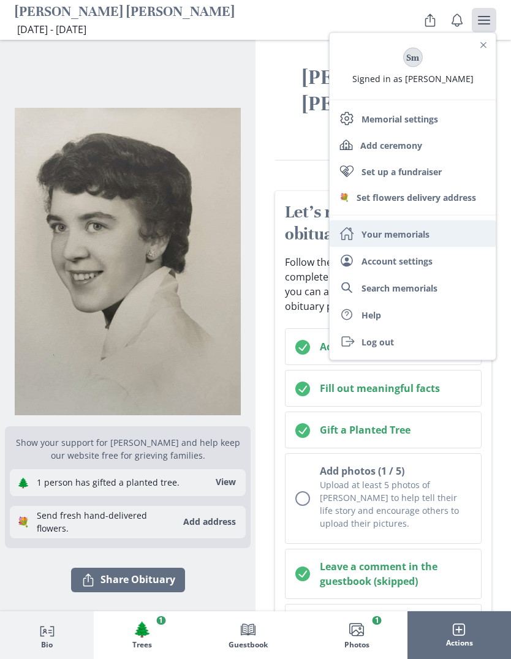
click at [420, 235] on link "Home Your memorials" at bounding box center [413, 234] width 166 height 27
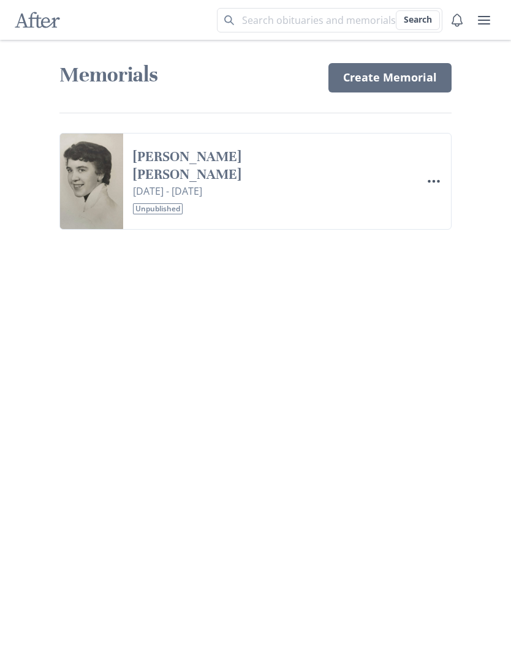
click at [434, 180] on circle "Options" at bounding box center [434, 181] width 3 height 3
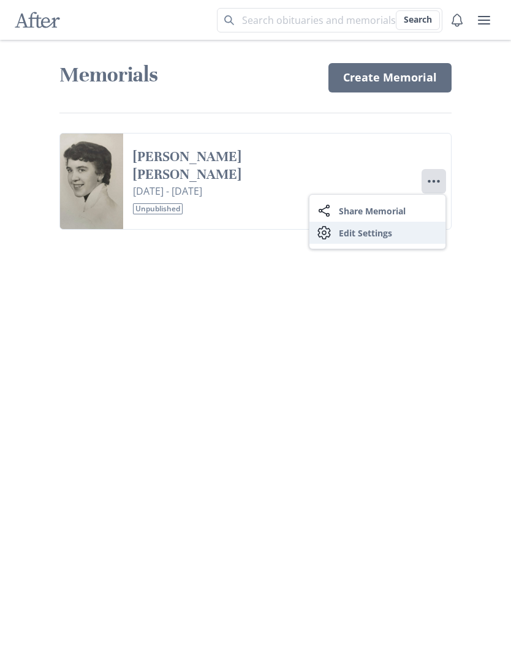
click at [414, 234] on link "Settings Edit Settings" at bounding box center [378, 233] width 136 height 22
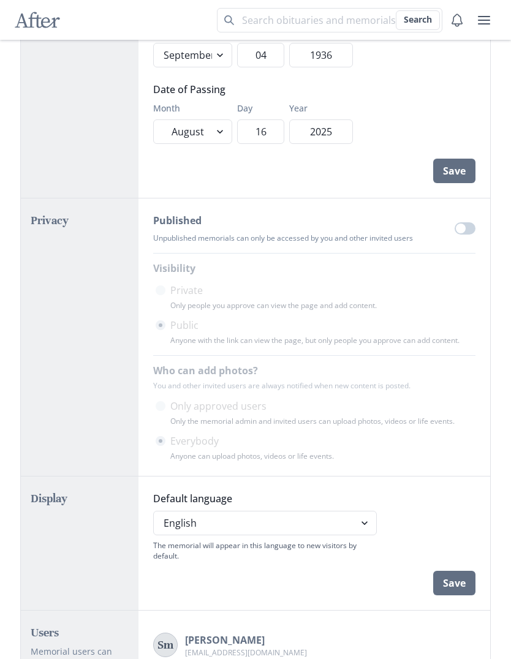
scroll to position [248, 0]
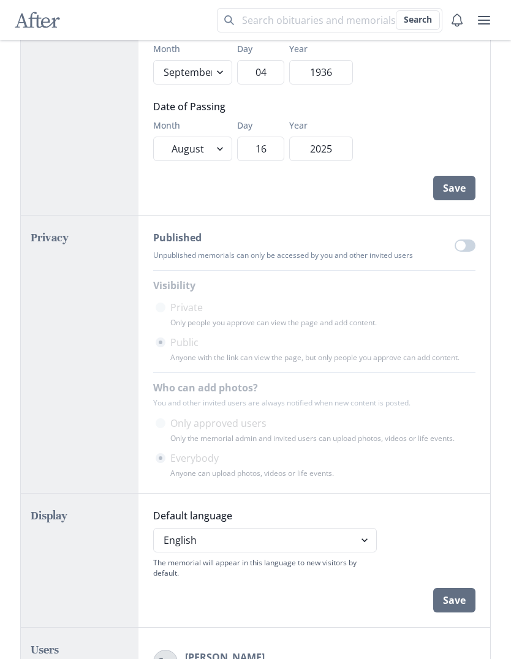
click at [472, 247] on span at bounding box center [465, 246] width 21 height 12
click at [455, 240] on input "checkbox" at bounding box center [454, 239] width 1 height 1
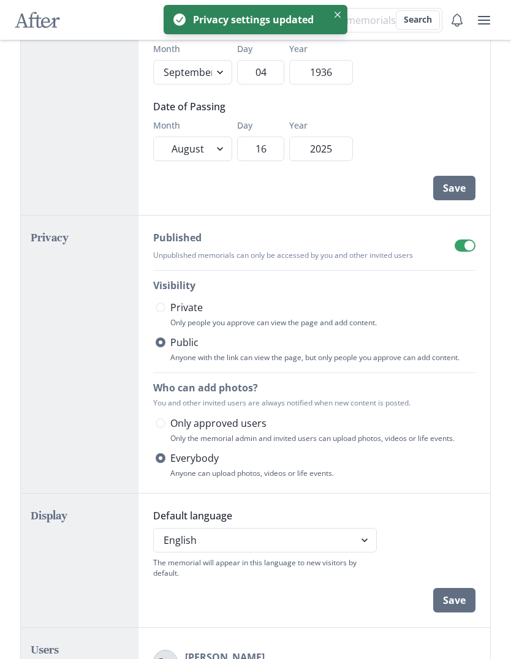
click at [490, 25] on icon "user menu" at bounding box center [484, 20] width 15 height 15
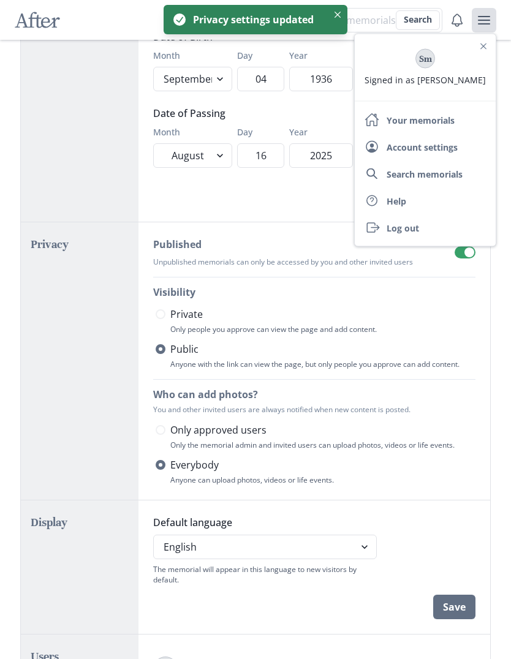
scroll to position [241, 0]
click at [441, 124] on link "Home Your memorials" at bounding box center [425, 118] width 141 height 27
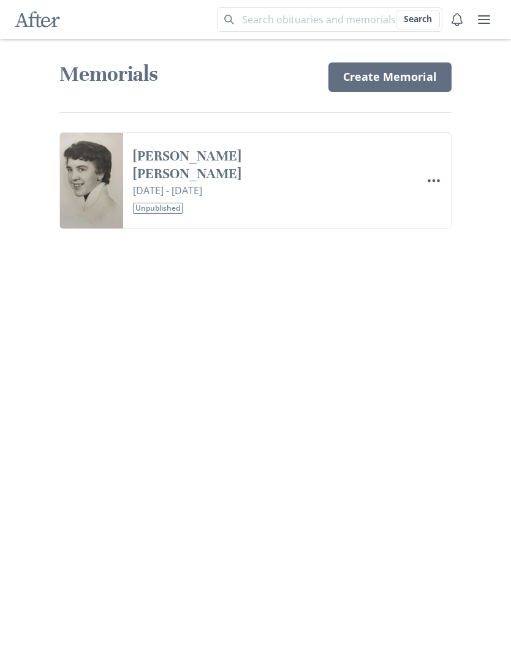
click at [216, 156] on link "[PERSON_NAME] [PERSON_NAME]" at bounding box center [241, 166] width 216 height 36
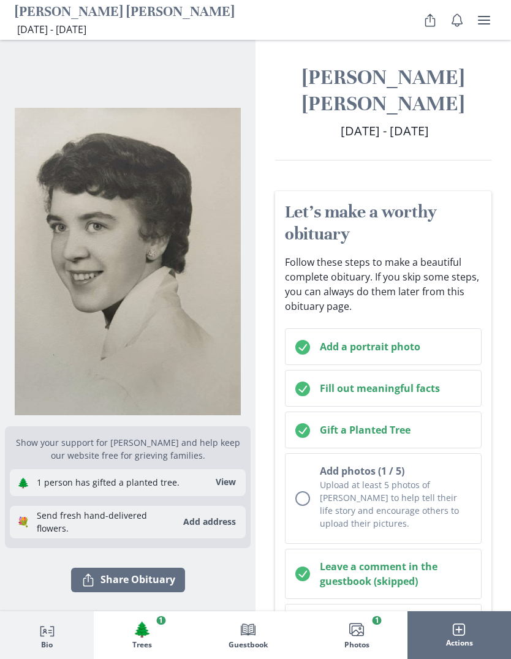
click at [156, 581] on button "Share Share Obituary" at bounding box center [128, 580] width 114 height 25
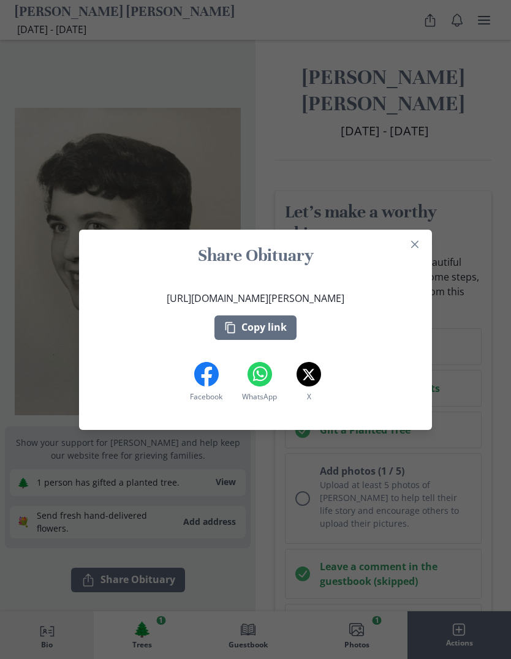
click at [273, 325] on button "Copy link" at bounding box center [256, 328] width 82 height 25
click at [411, 243] on icon "Close" at bounding box center [414, 244] width 7 height 7
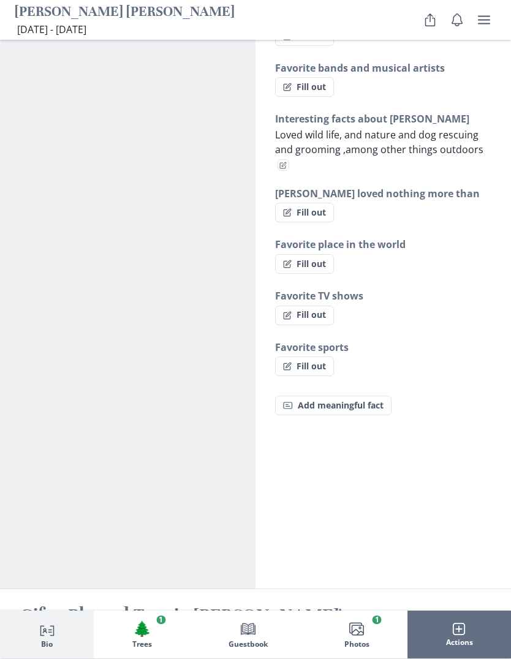
scroll to position [1006, 0]
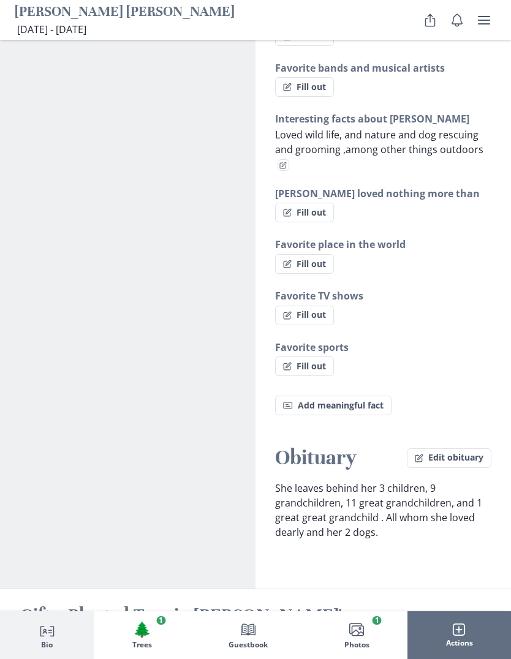
click at [474, 455] on button "Edit obituary" at bounding box center [449, 459] width 85 height 20
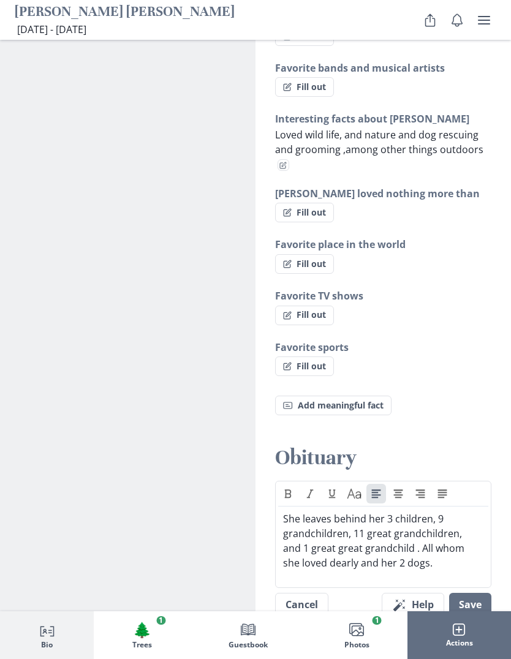
click at [362, 531] on p "She leaves behind her 3 children, 9 grandchildren, 11 great grandchildren, and …" at bounding box center [383, 541] width 200 height 59
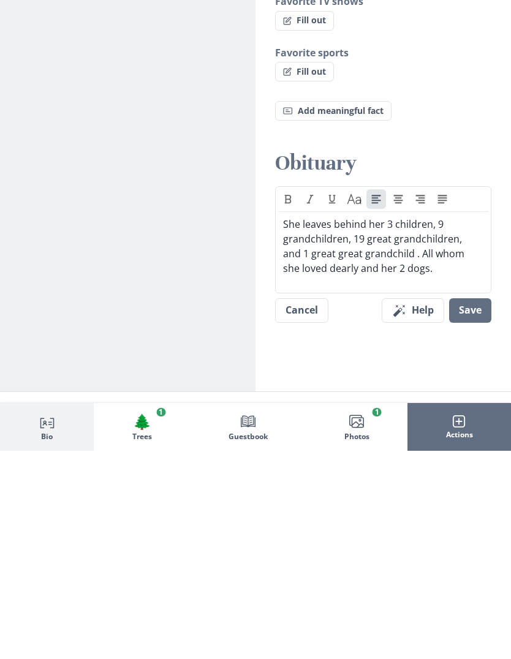
click at [474, 507] on button "Save" at bounding box center [470, 519] width 42 height 25
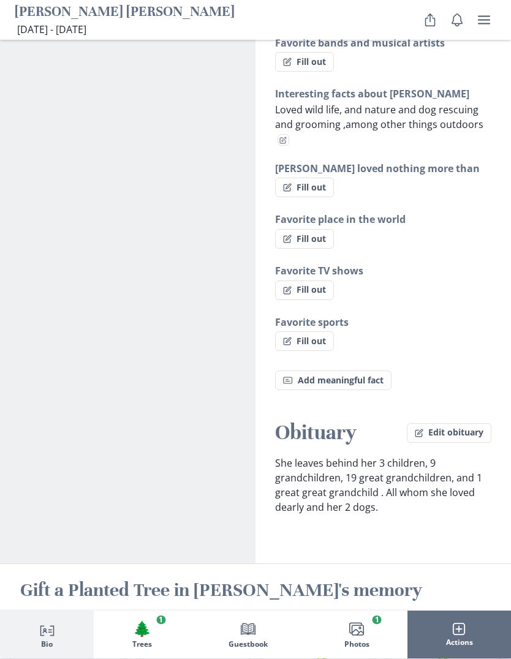
scroll to position [1030, 0]
click at [468, 435] on button "Edit obituary" at bounding box center [449, 434] width 85 height 20
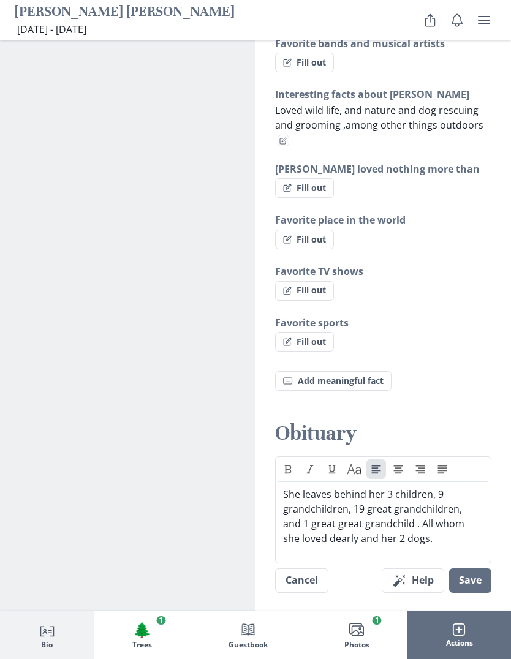
click at [454, 540] on p "She leaves behind her 3 children, 9 grandchildren, 19 great grandchildren, and …" at bounding box center [383, 516] width 200 height 59
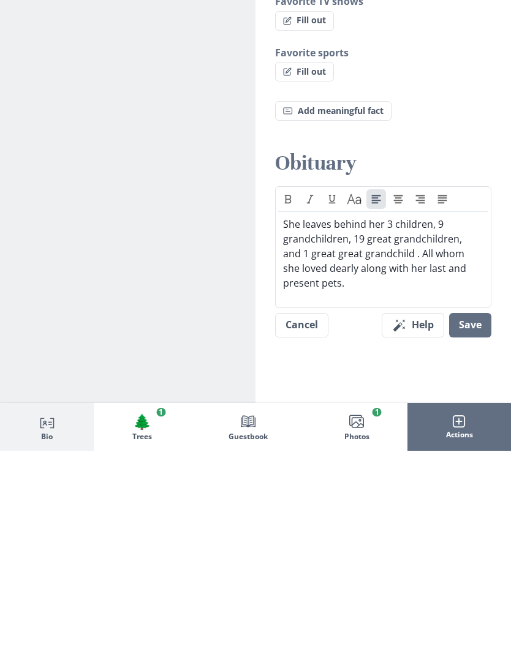
click at [476, 522] on button "Save" at bounding box center [470, 534] width 42 height 25
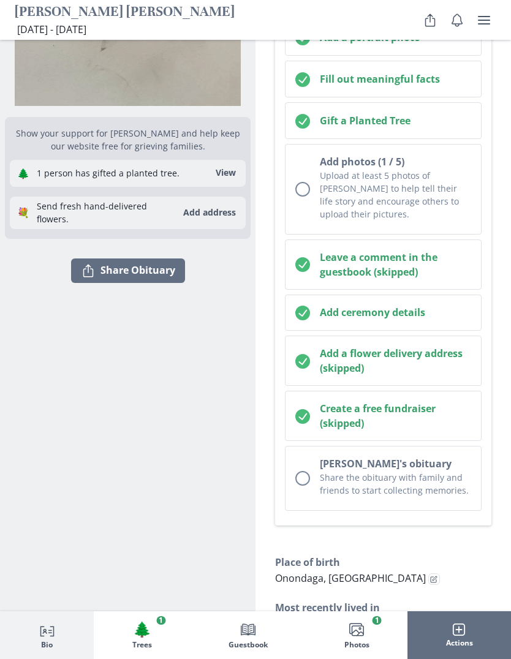
scroll to position [292, 0]
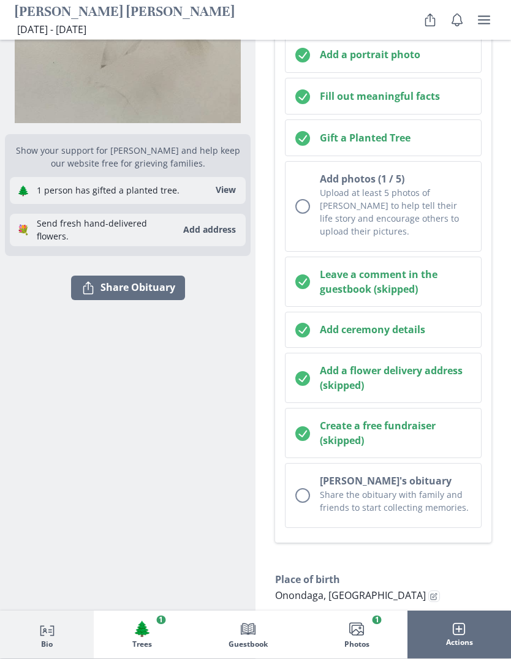
click at [311, 206] on button "Add photos (1 / 5) Upload at least 5 photos of [PERSON_NAME] to help tell their…" at bounding box center [383, 207] width 197 height 91
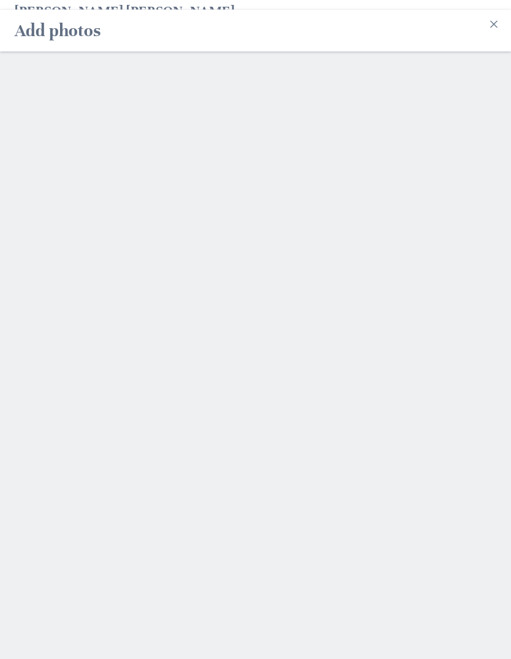
scroll to position [292, 0]
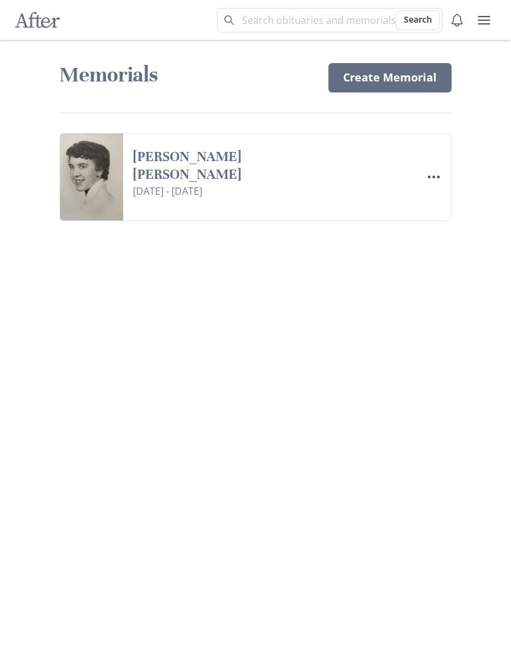
click at [227, 158] on link "[PERSON_NAME] [PERSON_NAME]" at bounding box center [241, 166] width 216 height 36
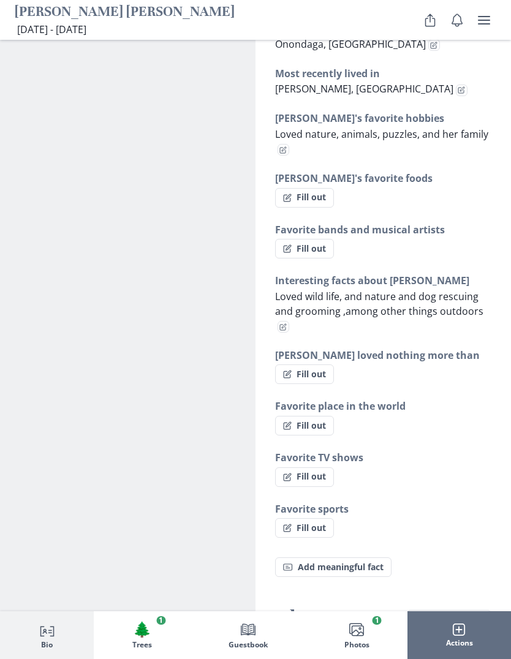
scroll to position [843, 0]
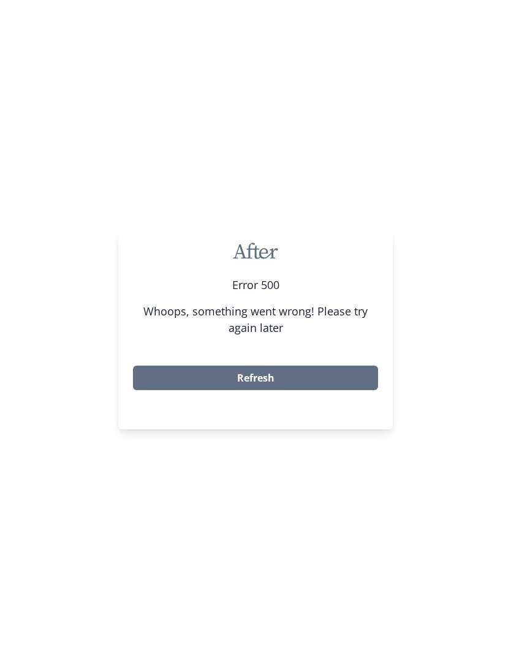
click at [351, 390] on button "Refresh" at bounding box center [255, 378] width 245 height 25
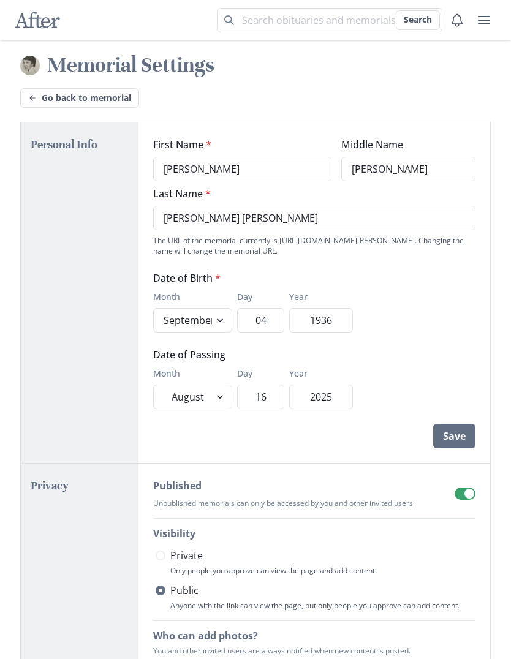
select select "9"
select select "8"
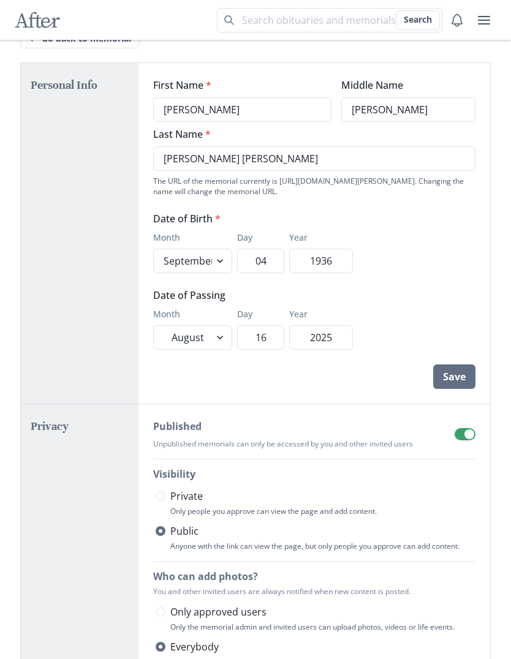
scroll to position [60, 0]
click at [473, 432] on span at bounding box center [470, 434] width 10 height 10
click at [455, 428] on input "checkbox" at bounding box center [454, 427] width 1 height 1
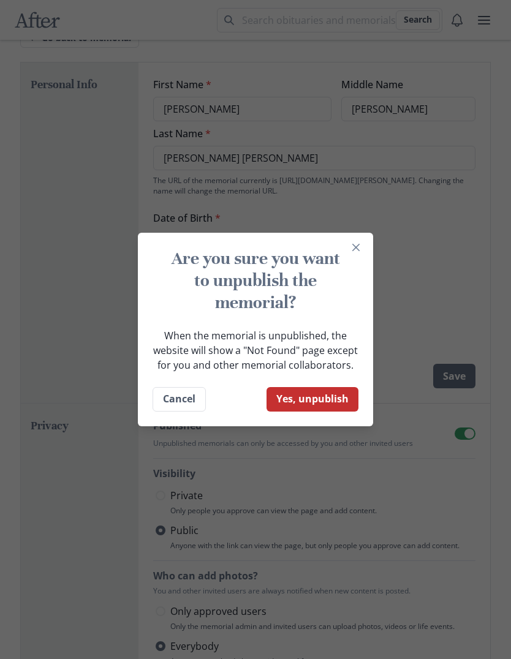
click at [344, 412] on button "Yes, unpublish" at bounding box center [313, 399] width 92 height 25
checkbox input "false"
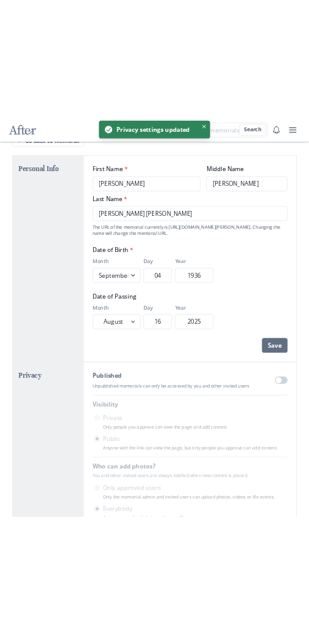
scroll to position [0, 0]
